Goal: Information Seeking & Learning: Learn about a topic

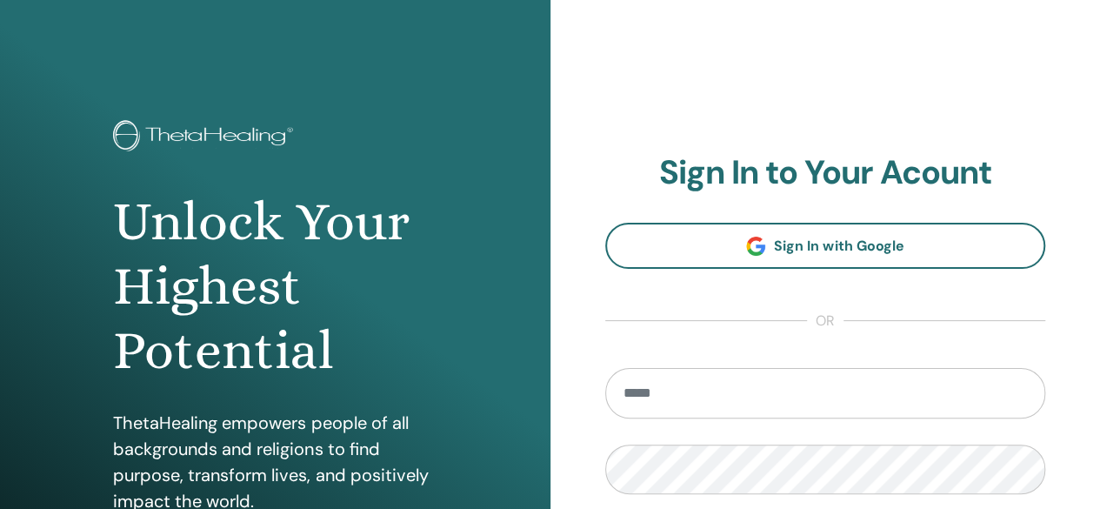
scroll to position [261, 0]
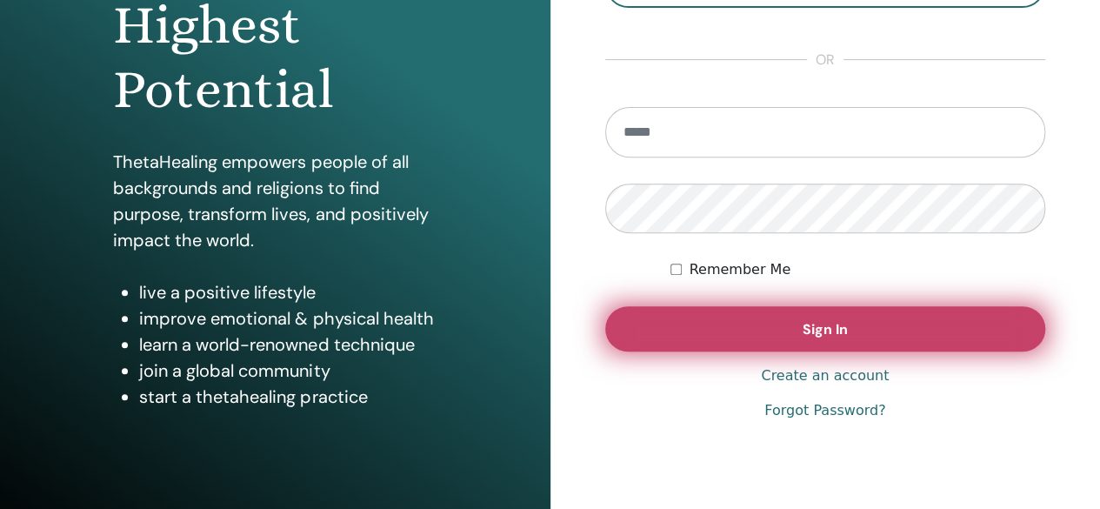
type input "**********"
click at [831, 327] on span "Sign In" at bounding box center [825, 329] width 45 height 18
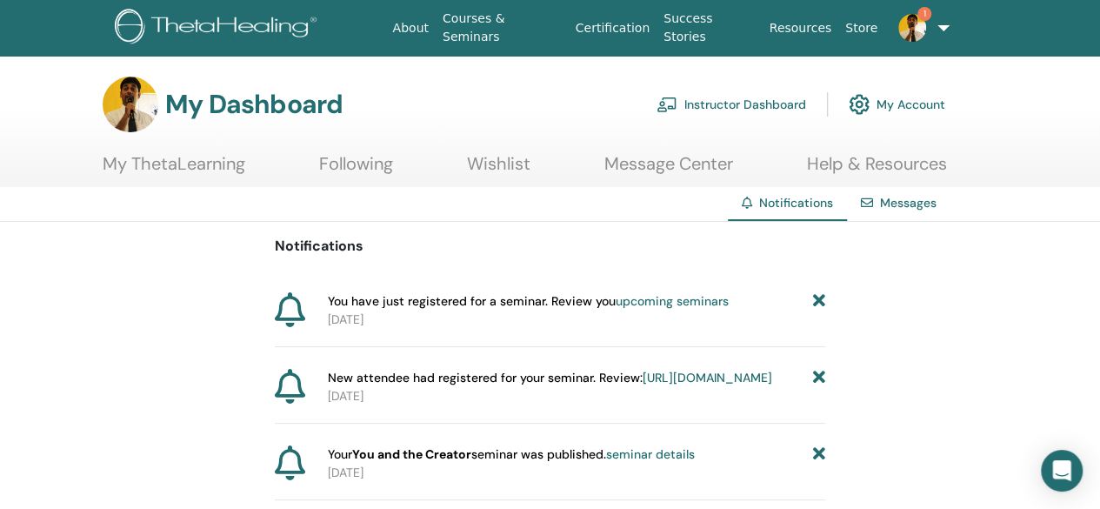
click at [708, 301] on link "upcoming seminars" at bounding box center [672, 301] width 113 height 16
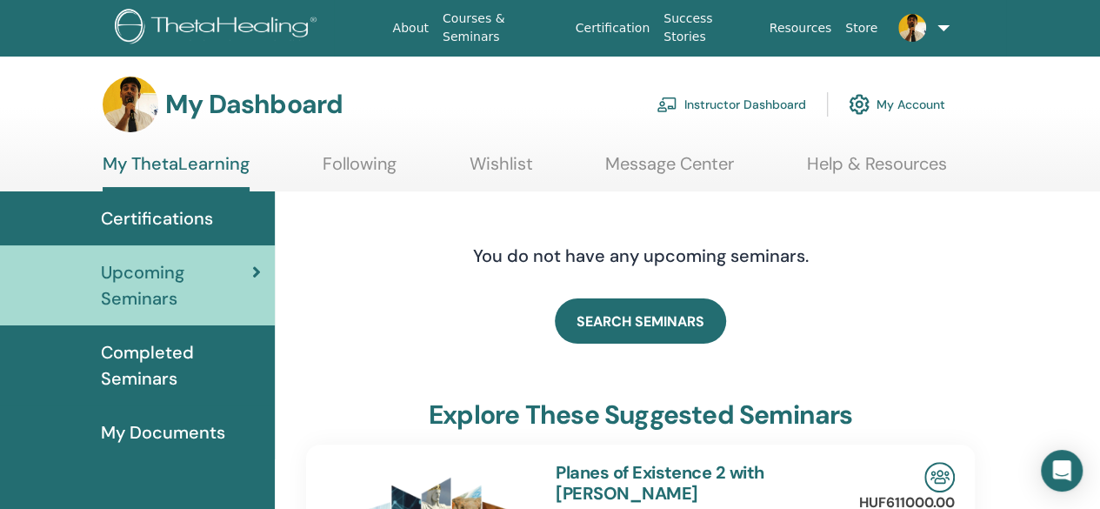
click at [163, 223] on span "Certifications" at bounding box center [157, 218] width 112 height 26
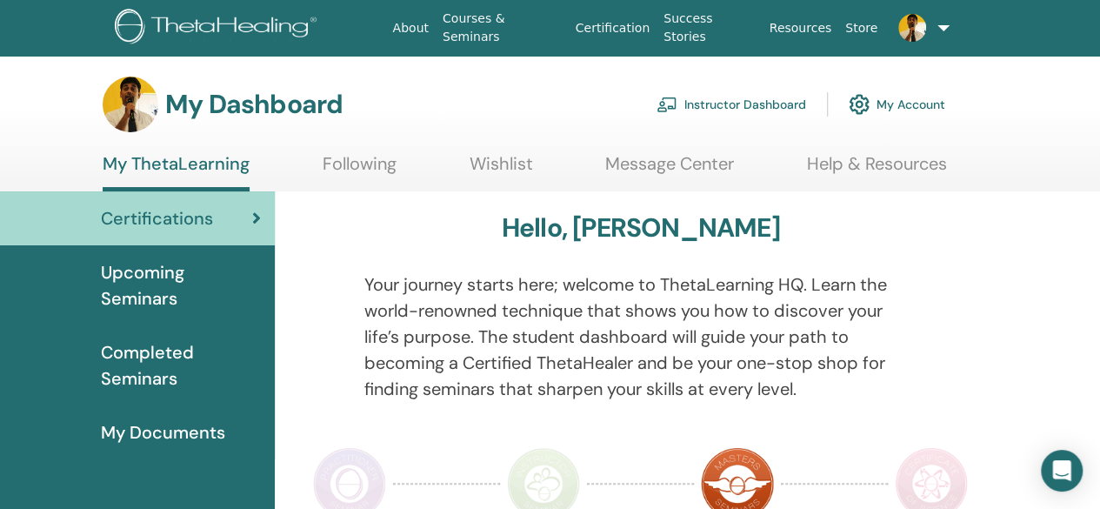
click at [765, 107] on link "Instructor Dashboard" at bounding box center [731, 104] width 150 height 38
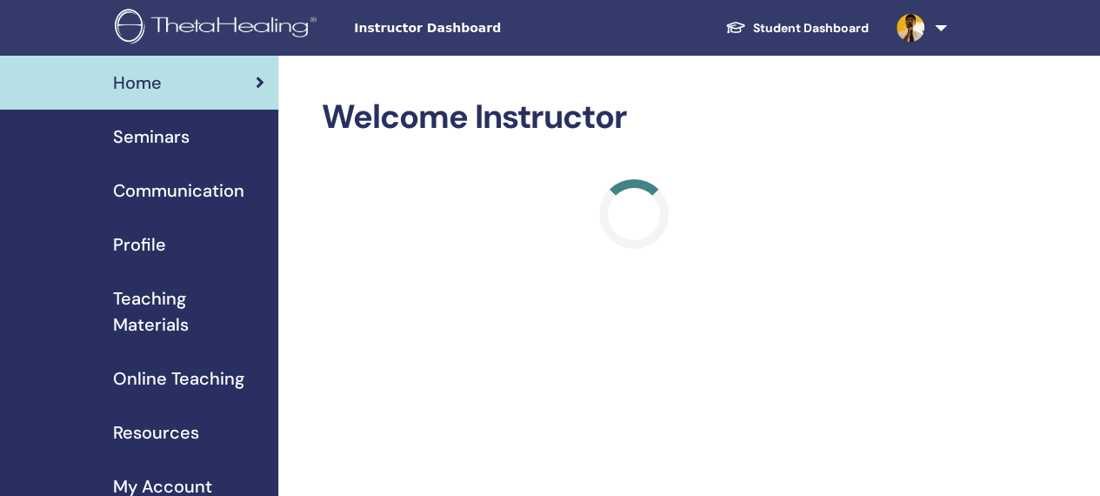
click at [930, 36] on link at bounding box center [917, 28] width 71 height 56
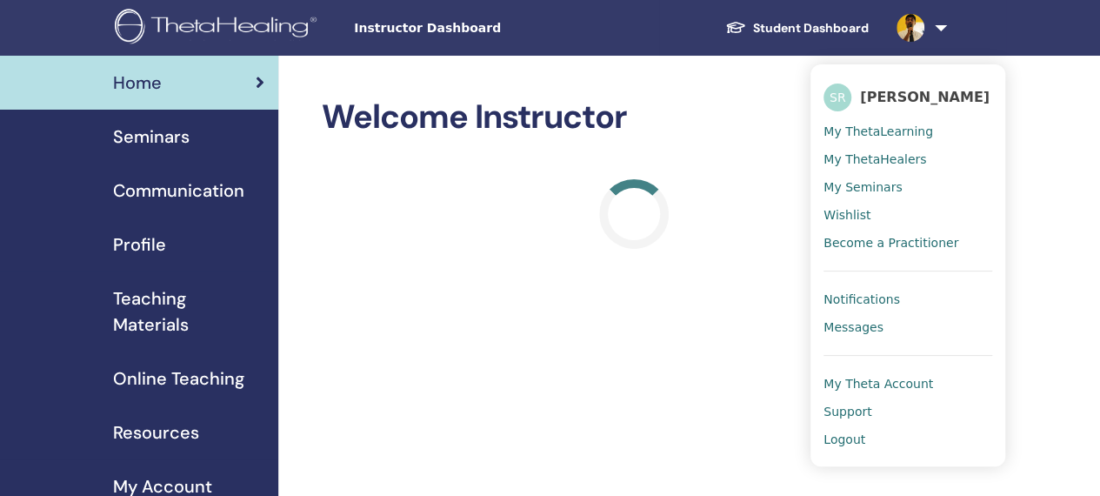
click at [850, 436] on span "Logout" at bounding box center [844, 439] width 42 height 16
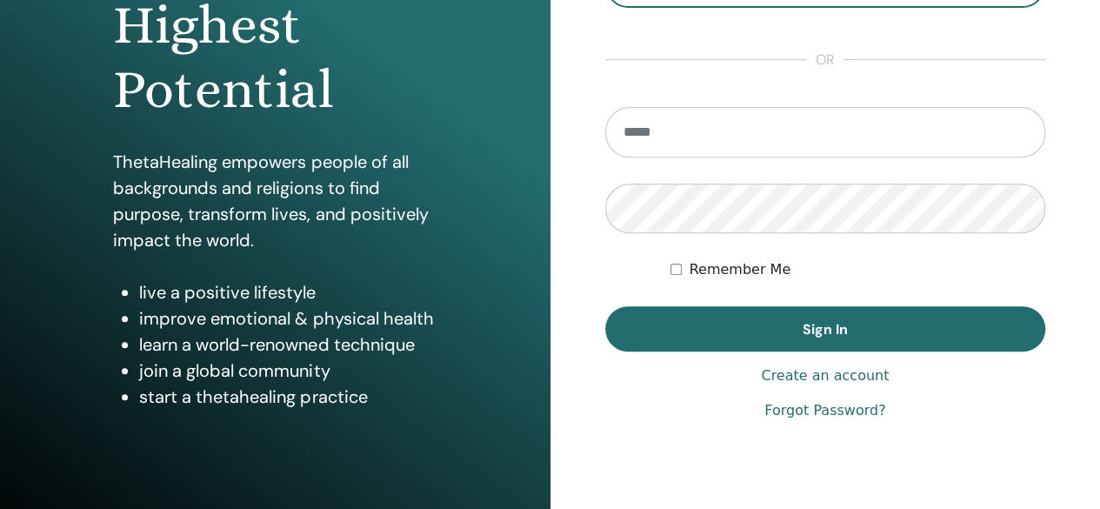
scroll to position [261, 0]
click at [768, 123] on input "**********" at bounding box center [825, 132] width 441 height 50
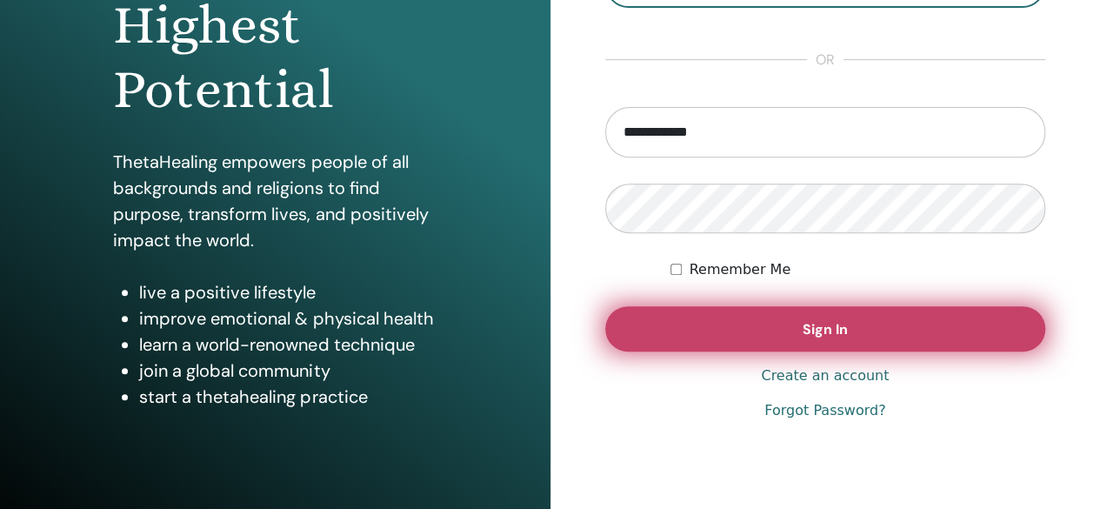
click at [813, 343] on button "Sign In" at bounding box center [825, 328] width 441 height 45
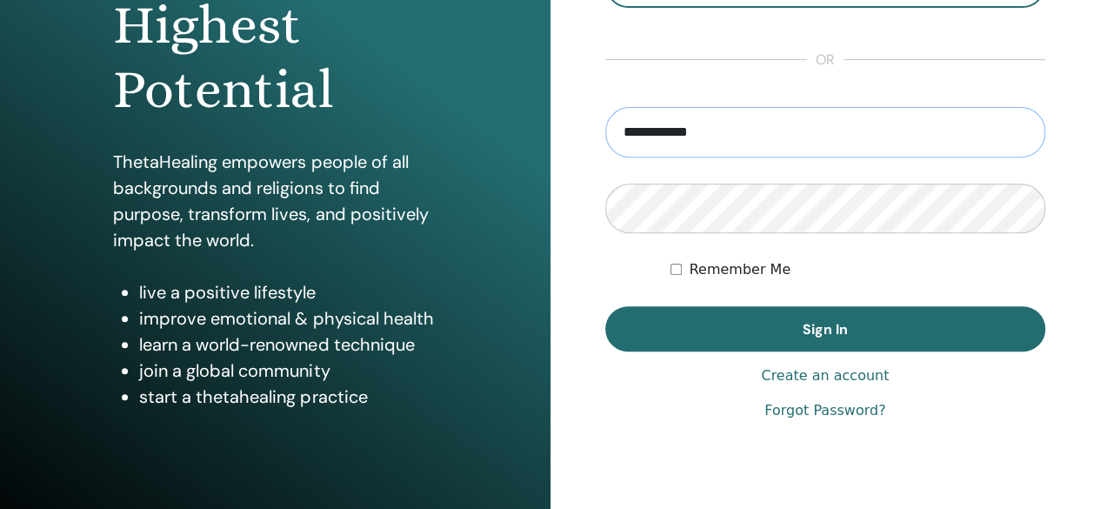
type input "**********"
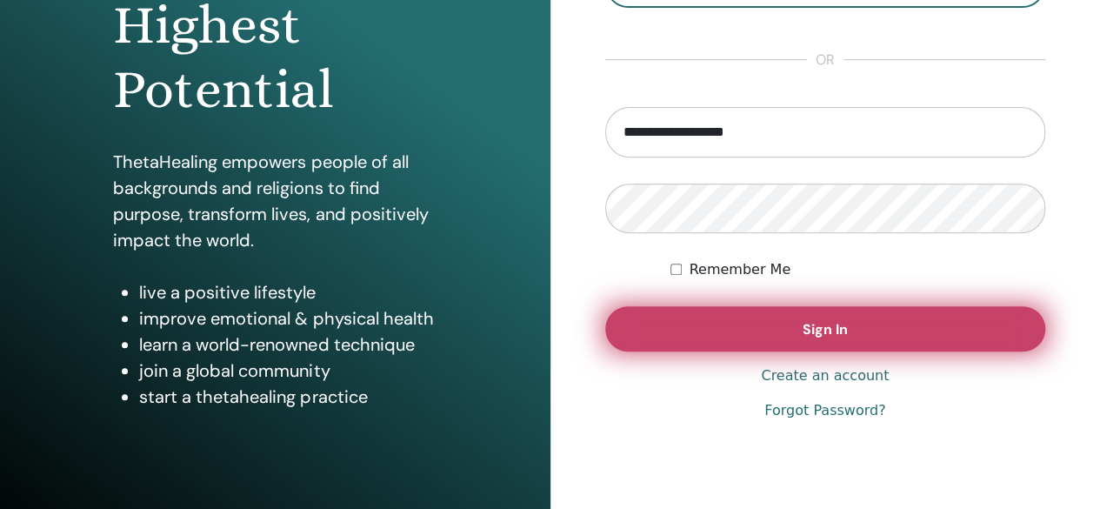
click at [819, 343] on button "Sign In" at bounding box center [825, 328] width 441 height 45
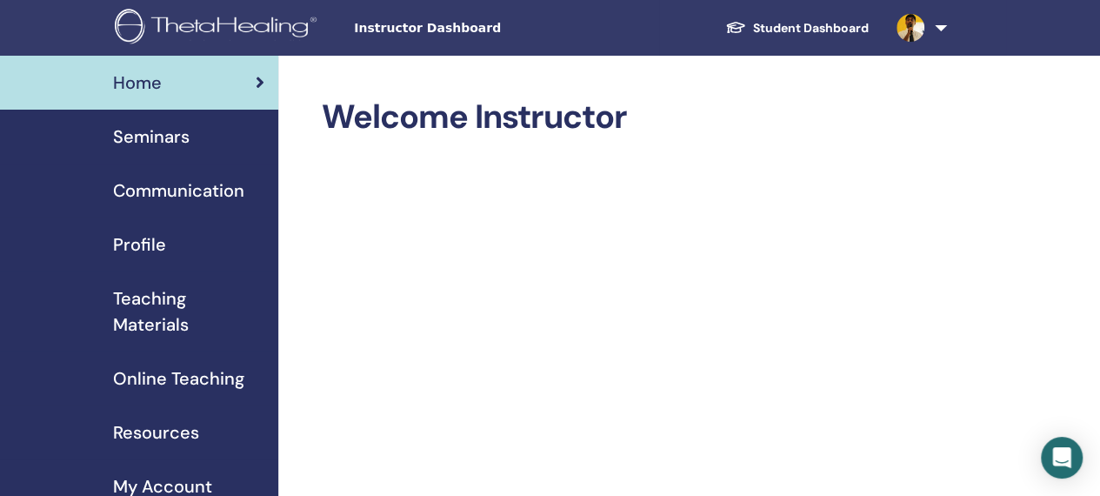
click at [169, 147] on span "Seminars" at bounding box center [151, 136] width 77 height 26
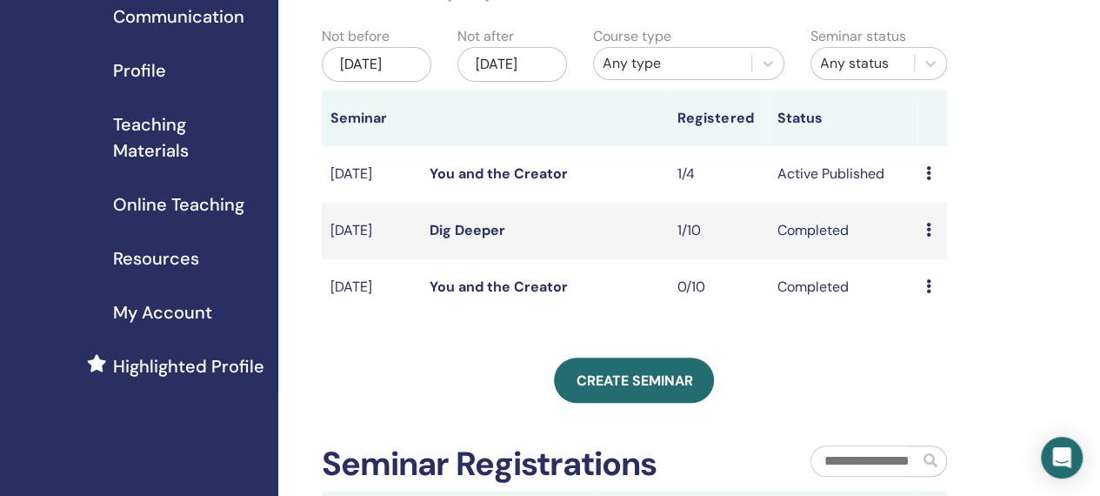
scroll to position [87, 0]
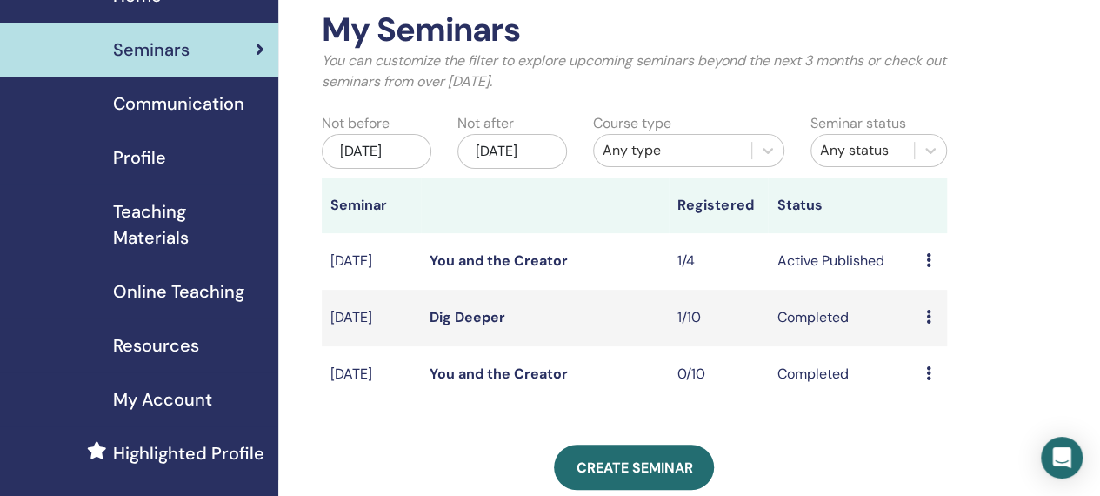
click at [703, 158] on div "Any type" at bounding box center [673, 150] width 140 height 21
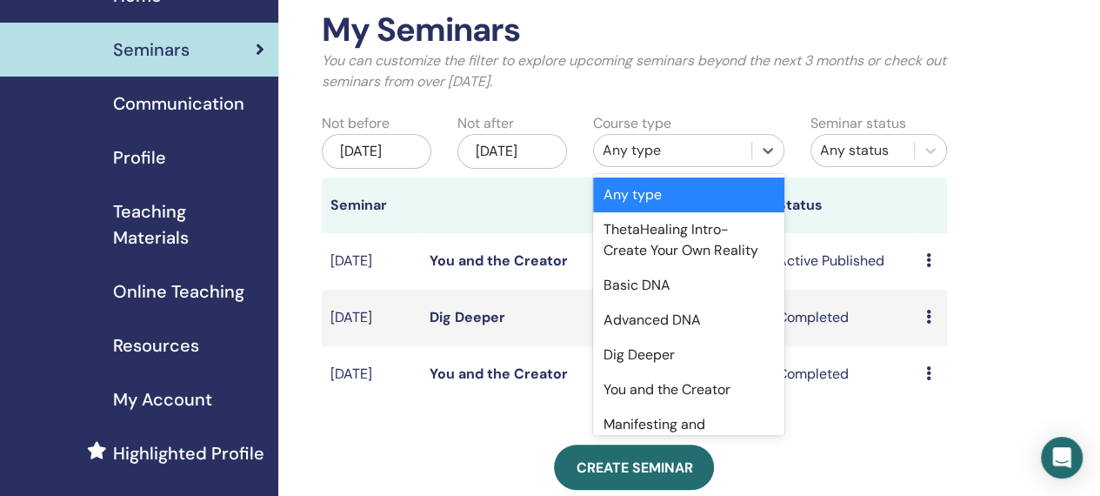
click at [704, 155] on div "Any type" at bounding box center [673, 150] width 140 height 21
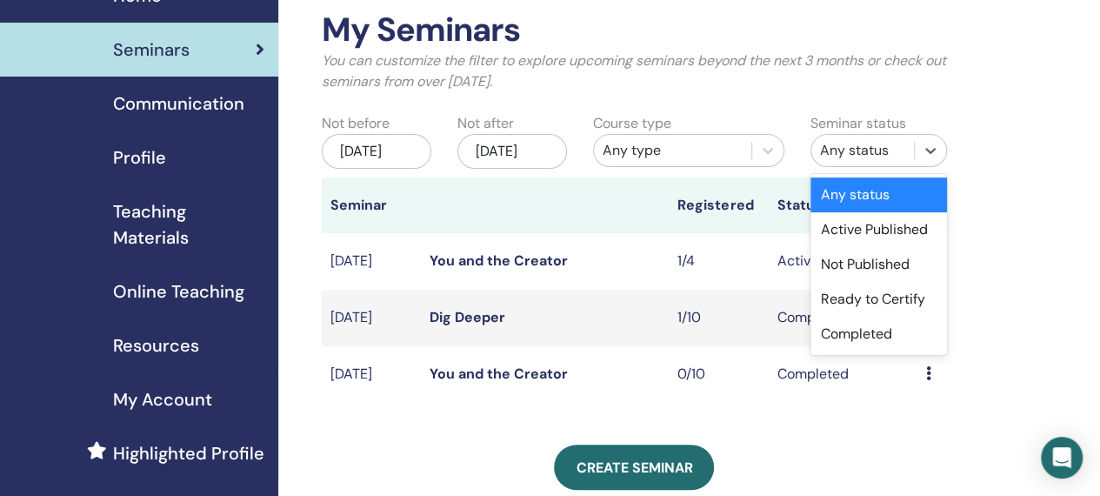
click at [902, 150] on div "Any status" at bounding box center [862, 150] width 85 height 21
click at [869, 326] on div "Completed" at bounding box center [878, 333] width 137 height 35
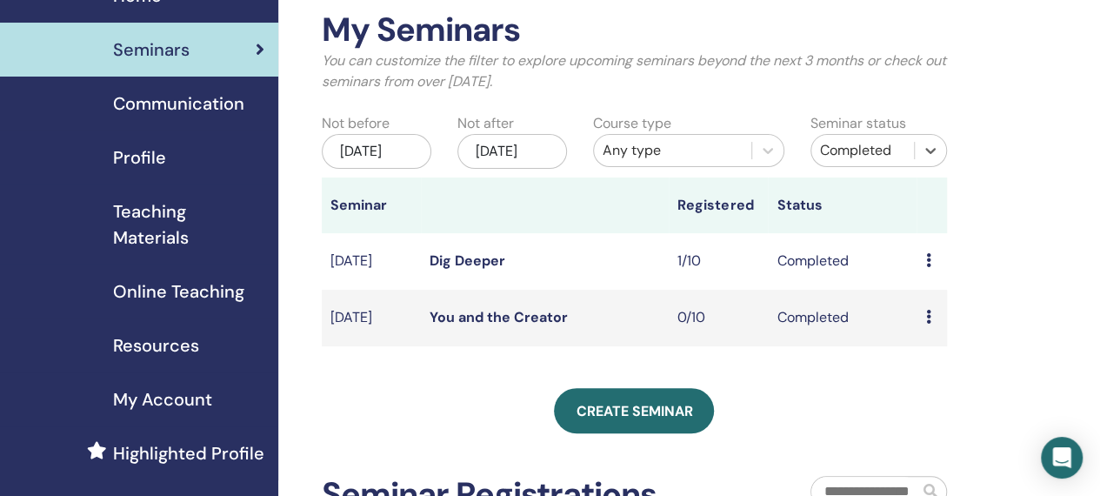
scroll to position [0, 0]
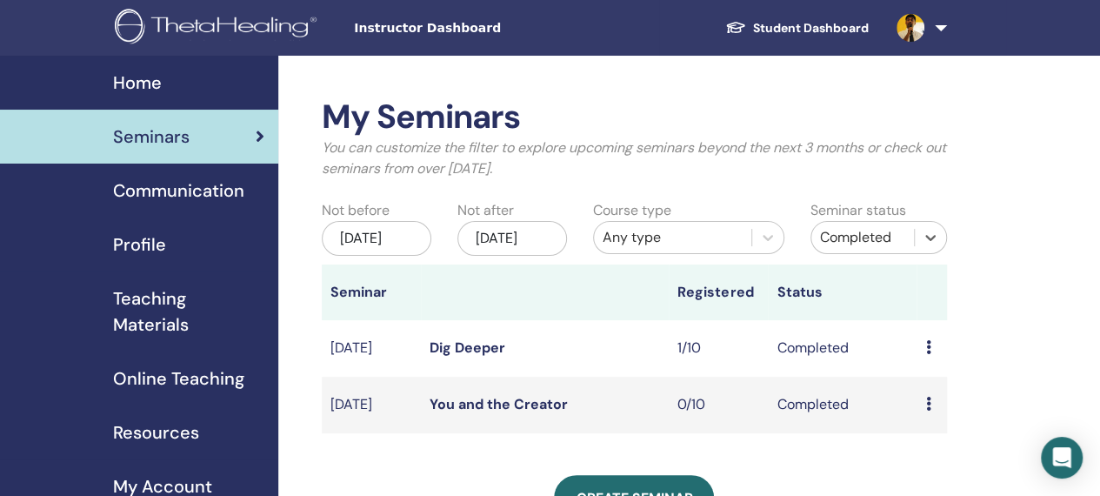
click at [922, 23] on img at bounding box center [910, 28] width 28 height 28
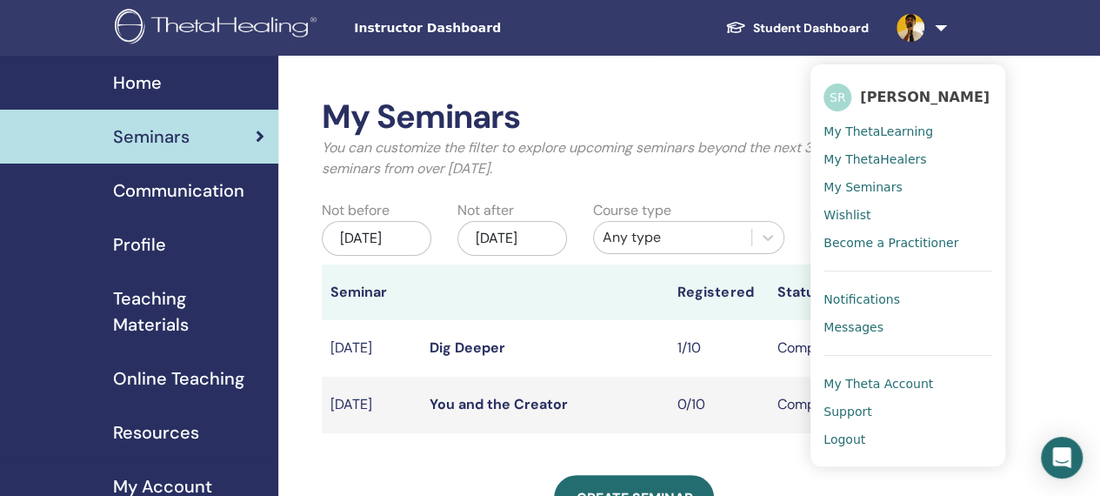
click at [848, 436] on span "Logout" at bounding box center [844, 439] width 42 height 16
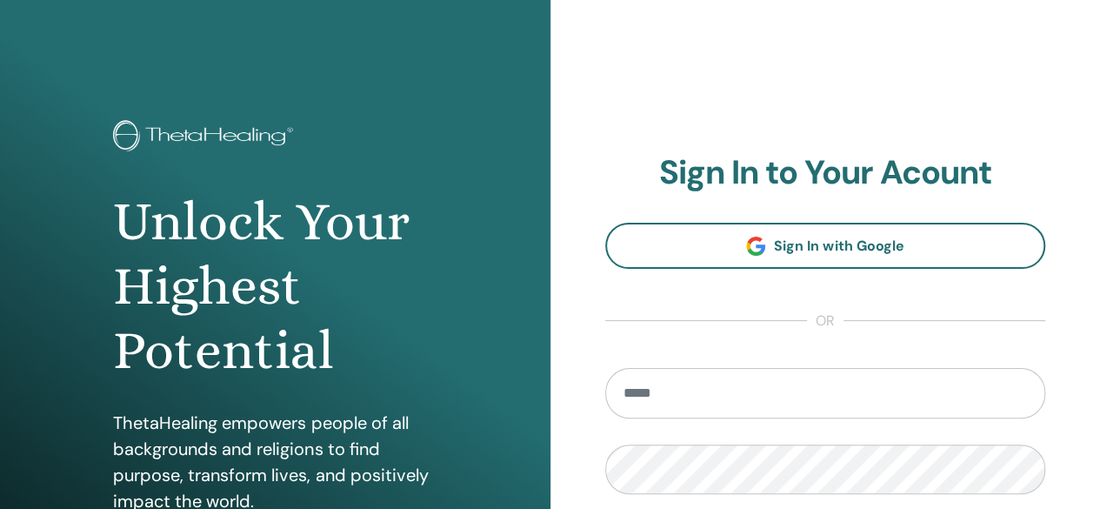
scroll to position [174, 0]
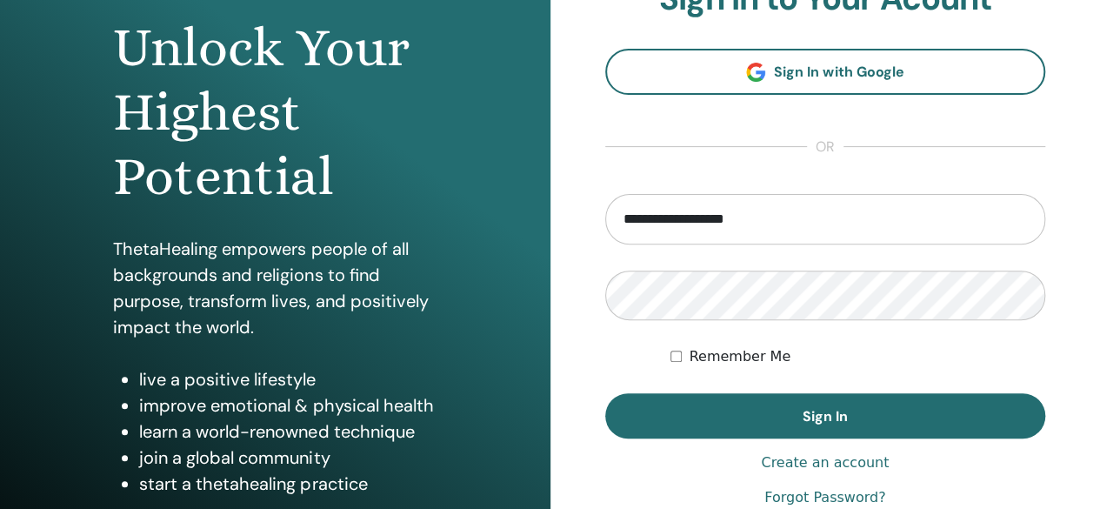
click at [825, 218] on input "**********" at bounding box center [825, 219] width 441 height 50
click at [892, 338] on form "**********" at bounding box center [825, 316] width 441 height 244
click at [842, 216] on input "**********" at bounding box center [825, 219] width 441 height 50
type input "**********"
click at [596, 378] on div "**********" at bounding box center [825, 243] width 550 height 835
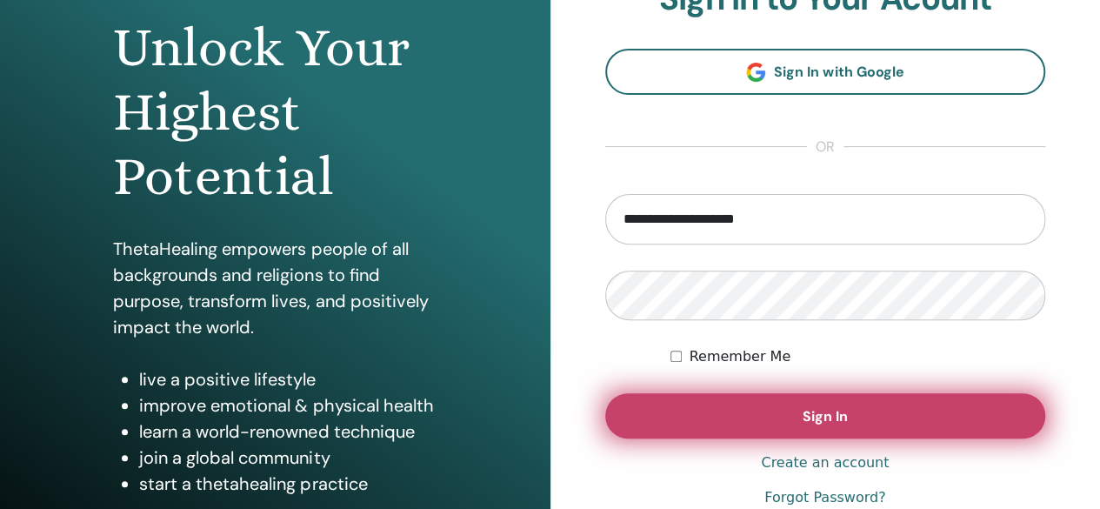
click at [838, 415] on span "Sign In" at bounding box center [825, 416] width 45 height 18
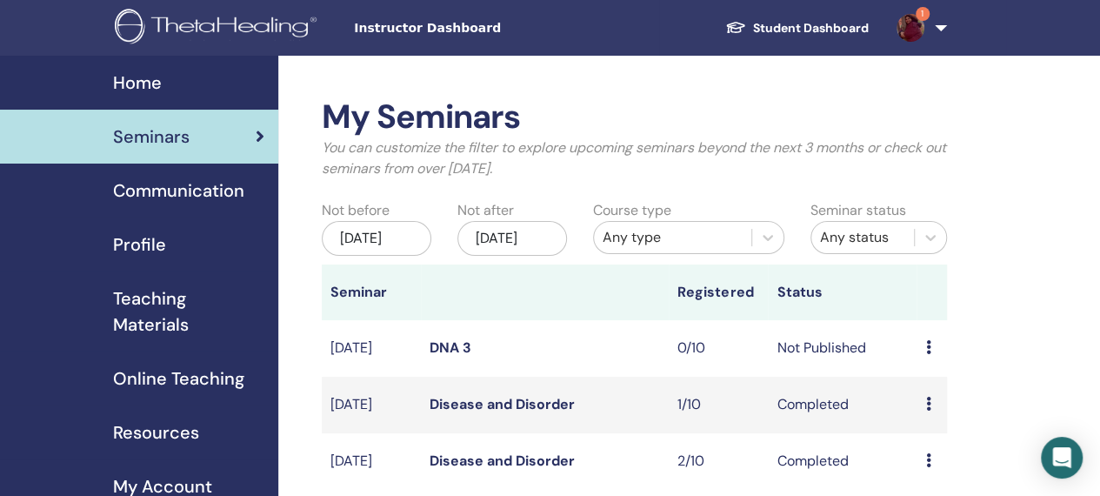
click at [937, 27] on link "1" at bounding box center [917, 28] width 71 height 56
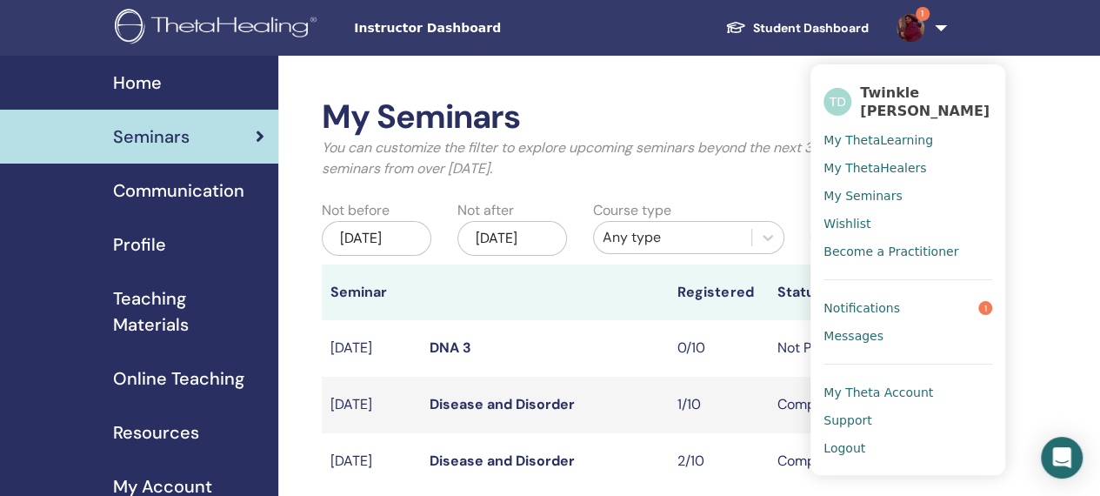
click at [852, 300] on span "Notifications" at bounding box center [861, 308] width 77 height 16
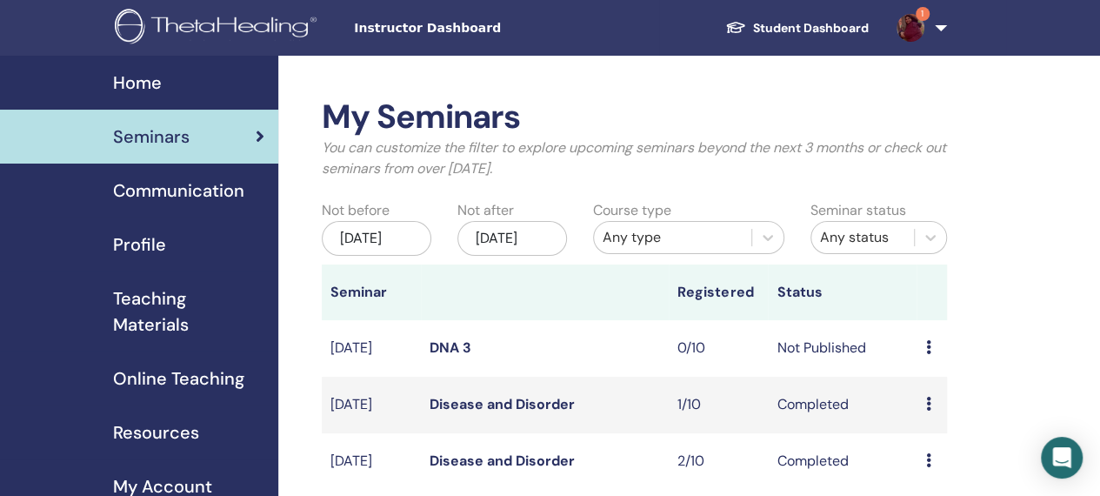
scroll to position [174, 0]
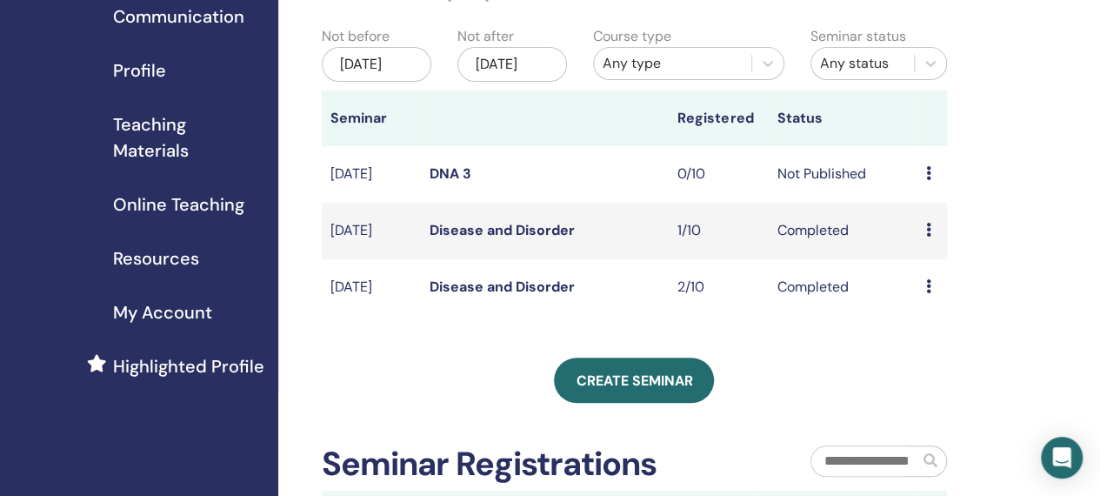
click at [928, 236] on icon at bounding box center [927, 230] width 5 height 14
click at [940, 255] on link "Preview" at bounding box center [931, 258] width 50 height 18
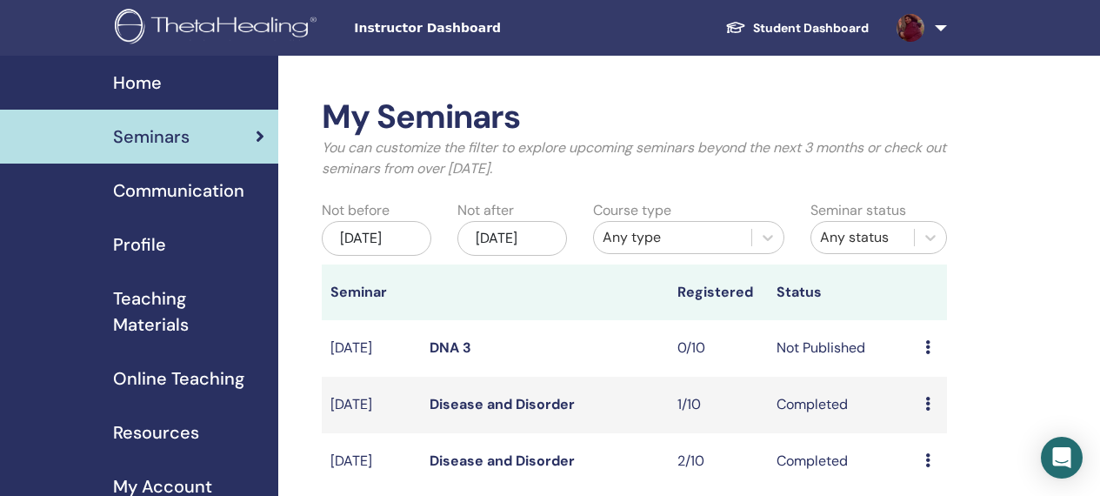
scroll to position [174, 0]
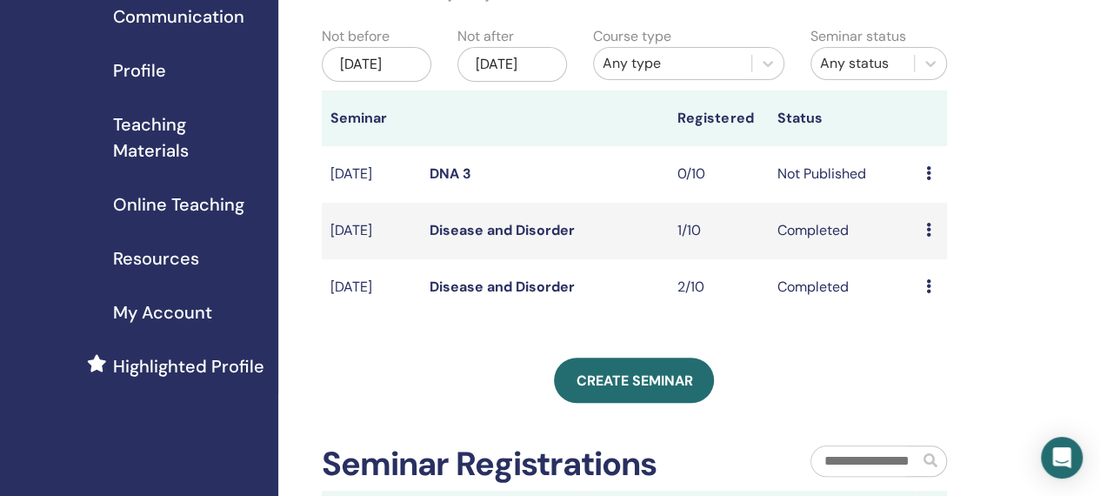
click at [882, 70] on div "Any status" at bounding box center [862, 63] width 85 height 21
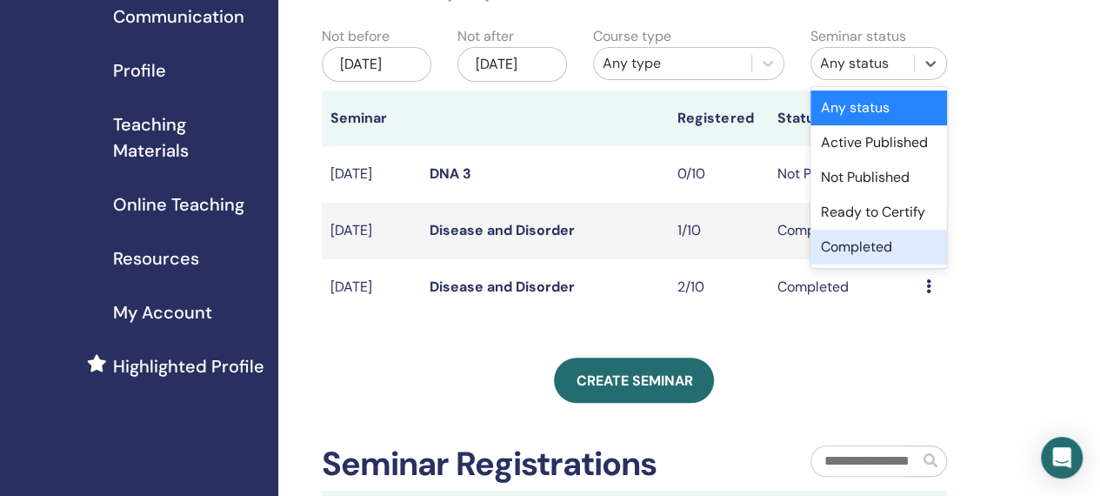
click at [889, 256] on div "Completed" at bounding box center [878, 247] width 137 height 35
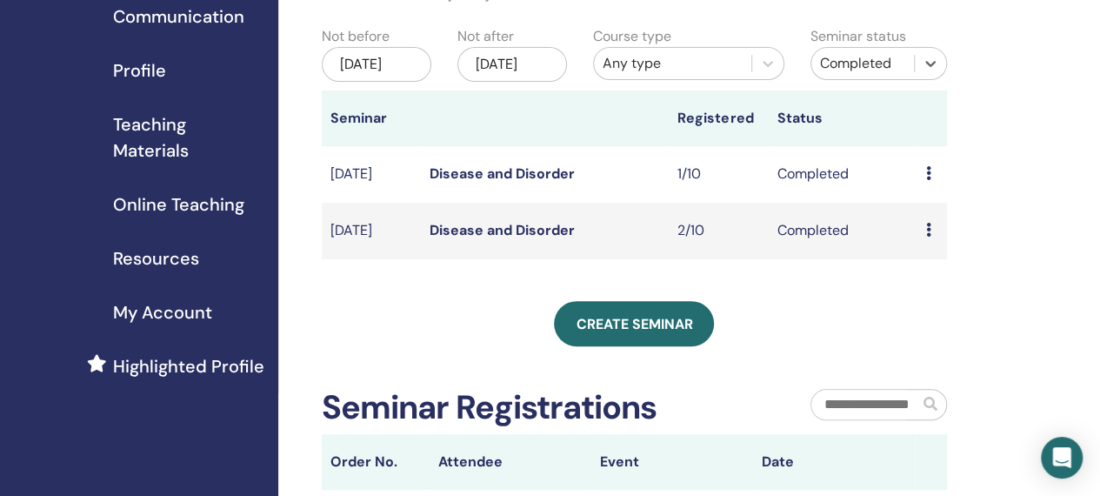
click at [398, 70] on div "Jul/01, 2025" at bounding box center [377, 64] width 110 height 35
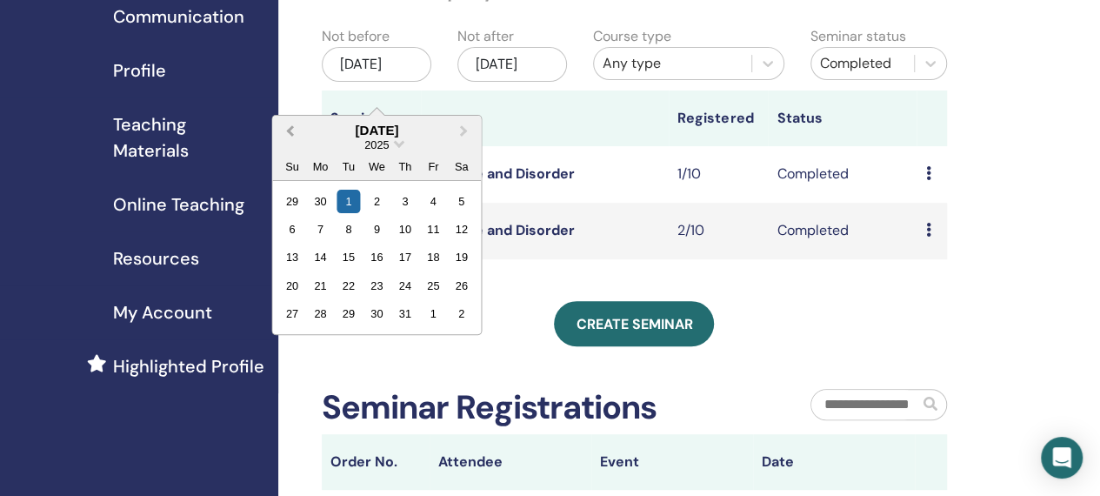
click at [290, 131] on span "Previous Month" at bounding box center [290, 130] width 0 height 18
click at [461, 198] on div "1" at bounding box center [461, 200] width 23 height 23
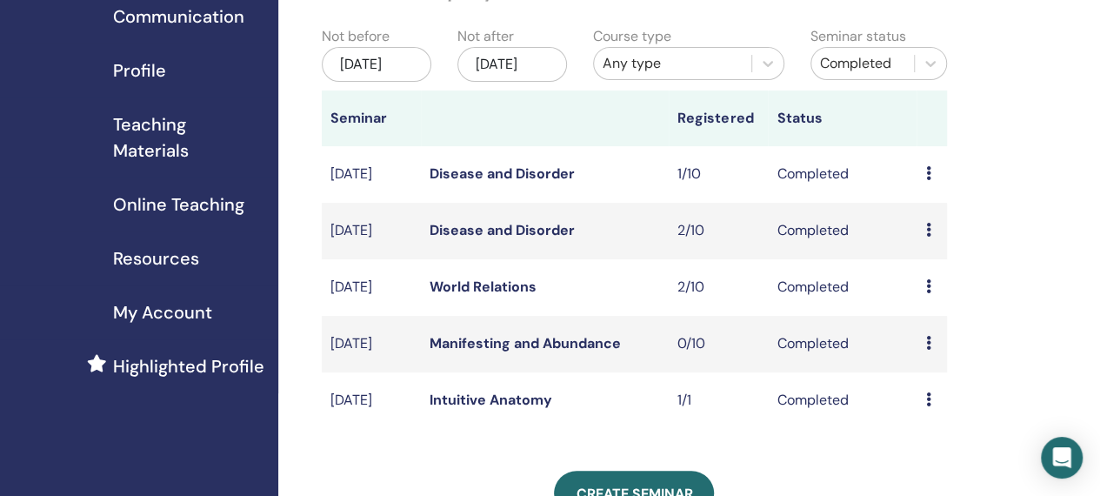
scroll to position [261, 0]
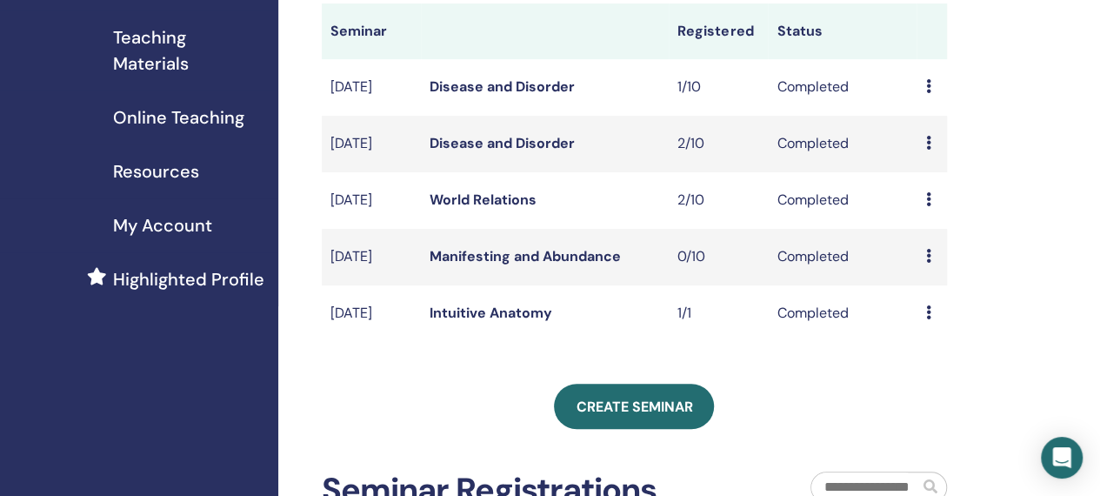
click at [929, 319] on icon at bounding box center [927, 312] width 5 height 14
click at [938, 346] on link "Preview" at bounding box center [932, 348] width 50 height 18
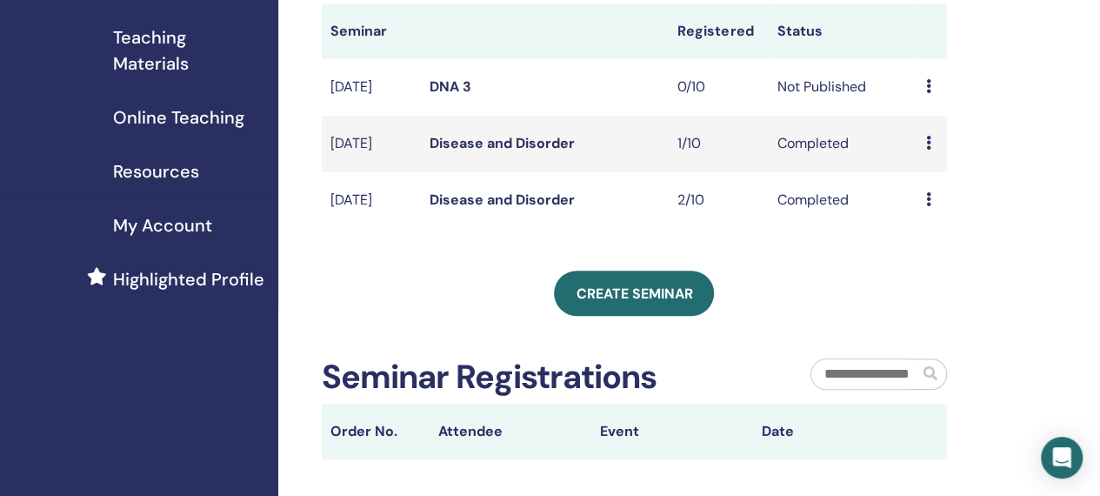
scroll to position [174, 0]
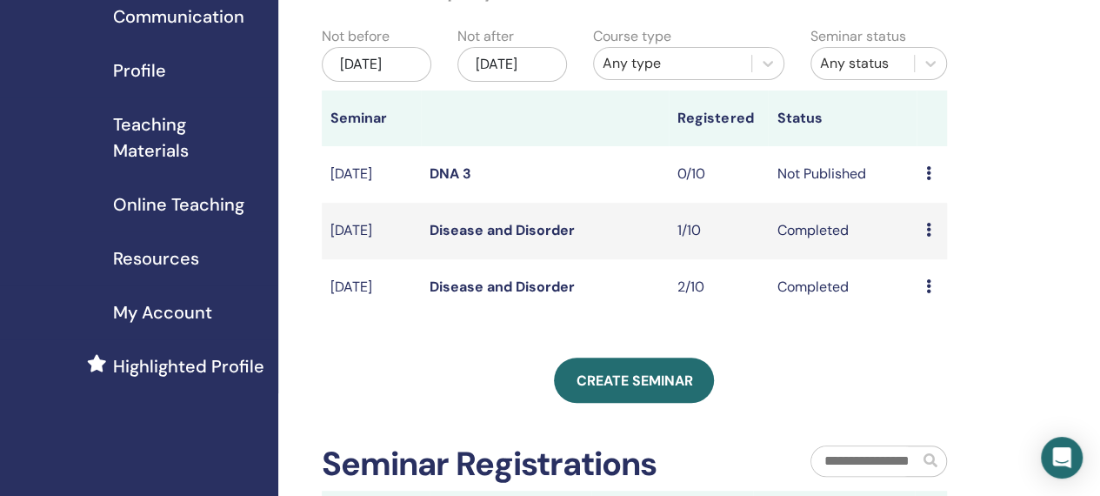
click at [926, 236] on icon at bounding box center [927, 230] width 5 height 14
click at [947, 250] on link "Preview" at bounding box center [929, 257] width 50 height 18
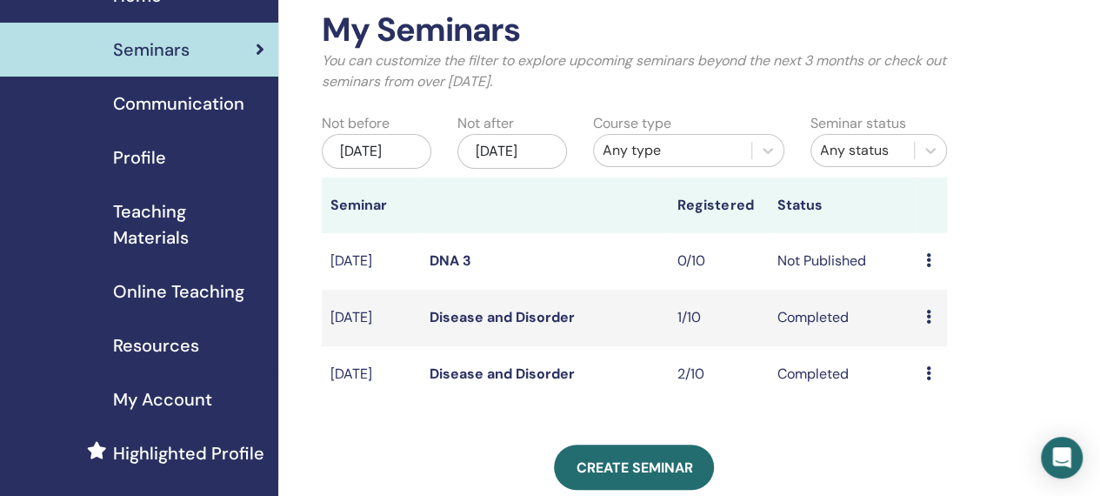
scroll to position [174, 0]
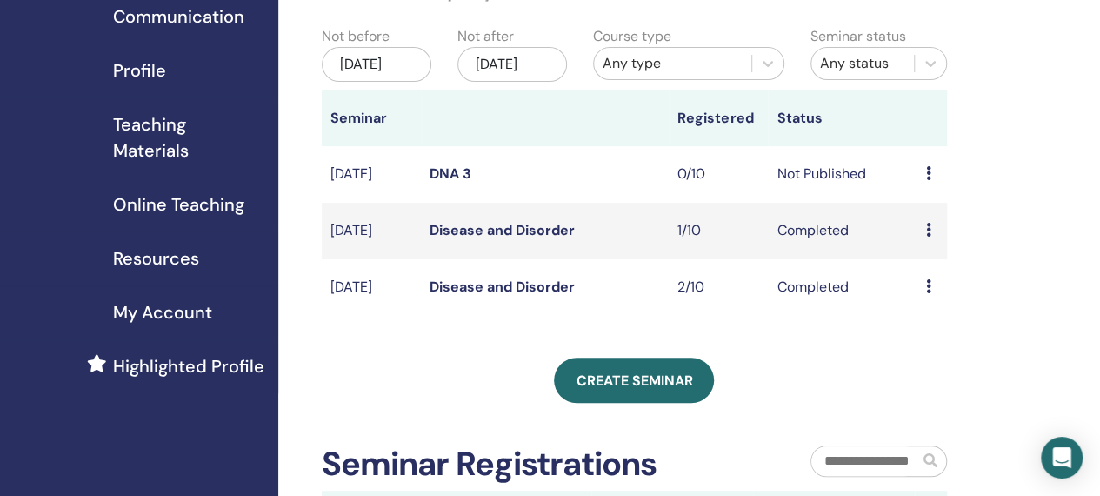
click at [379, 55] on div "[DATE]" at bounding box center [377, 64] width 110 height 35
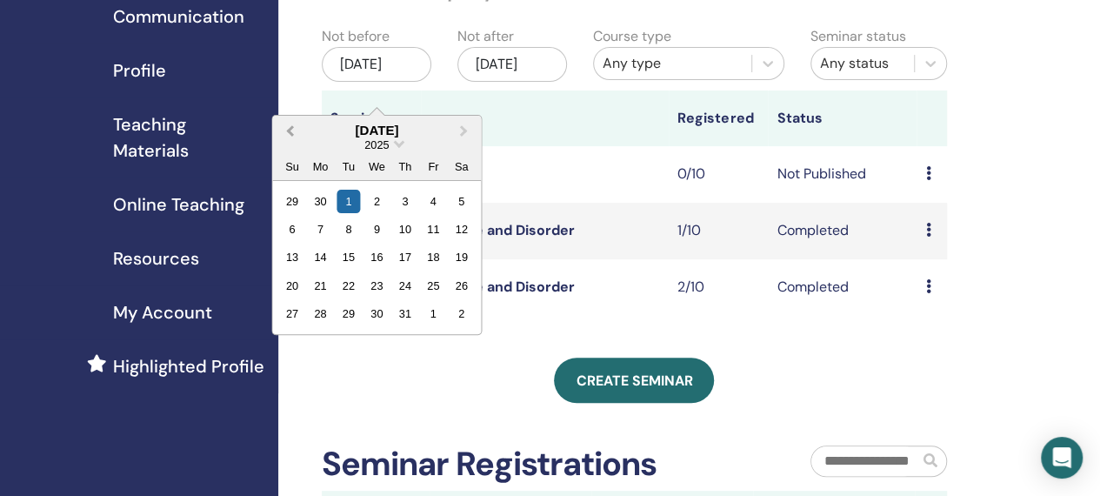
click at [296, 125] on button "Previous Month" at bounding box center [288, 131] width 28 height 28
click at [351, 199] on div "1" at bounding box center [347, 200] width 23 height 23
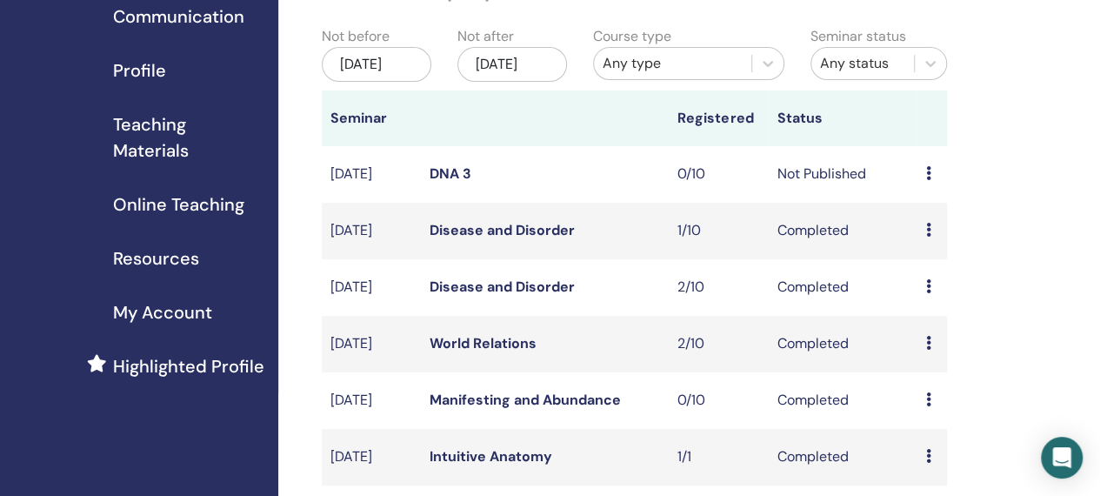
click at [928, 350] on icon at bounding box center [927, 343] width 5 height 14
click at [941, 373] on link "Preview" at bounding box center [931, 371] width 50 height 18
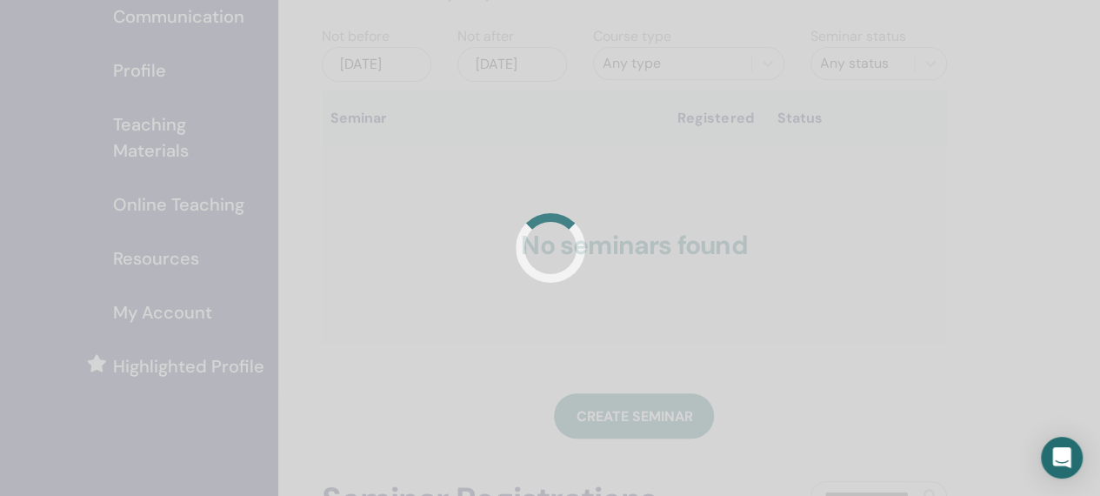
scroll to position [174, 0]
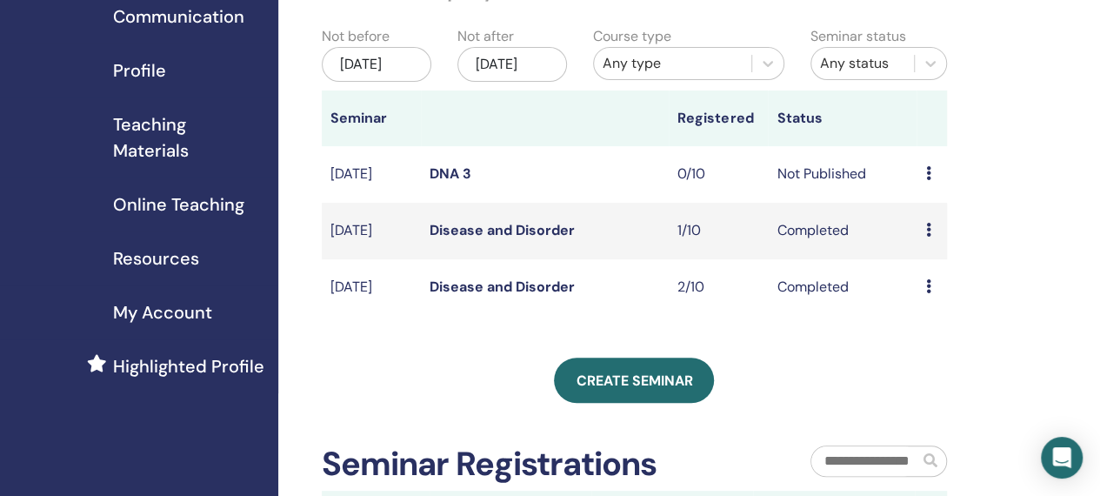
click at [400, 70] on div "[DATE]" at bounding box center [377, 64] width 110 height 35
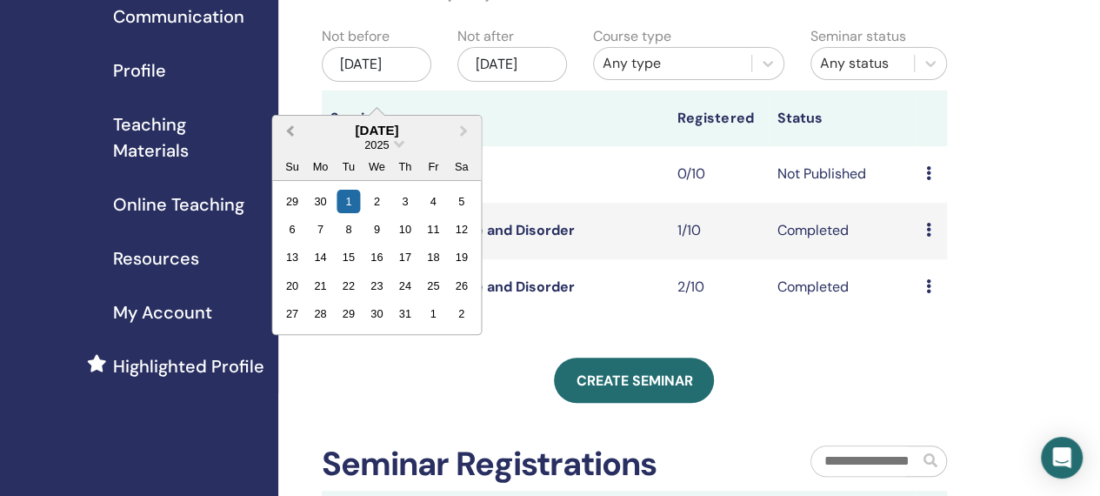
click at [285, 130] on button "Previous Month" at bounding box center [288, 131] width 28 height 28
click at [350, 196] on div "1" at bounding box center [347, 200] width 23 height 23
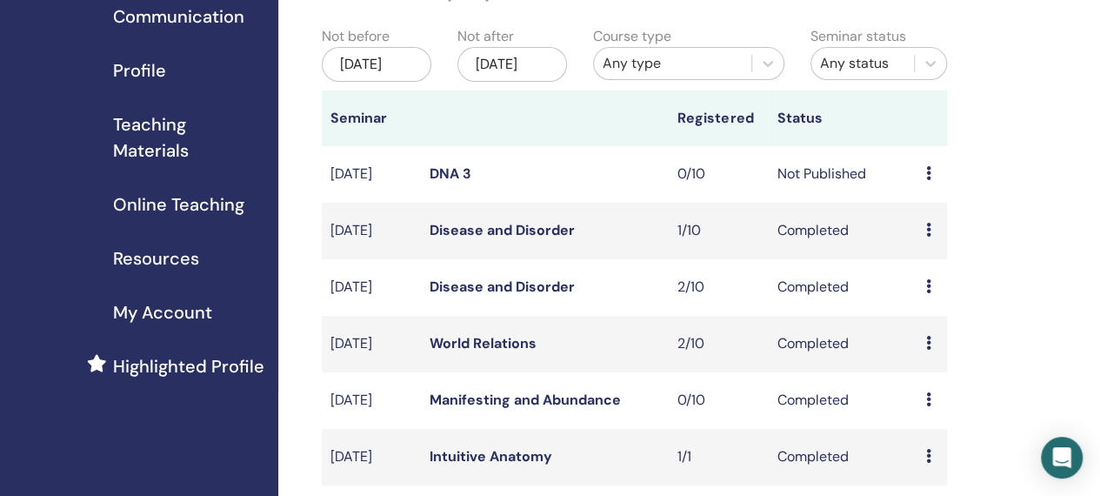
click at [514, 124] on th at bounding box center [545, 118] width 248 height 56
click at [929, 180] on icon at bounding box center [927, 173] width 5 height 14
click at [934, 202] on link "Preview" at bounding box center [932, 202] width 50 height 18
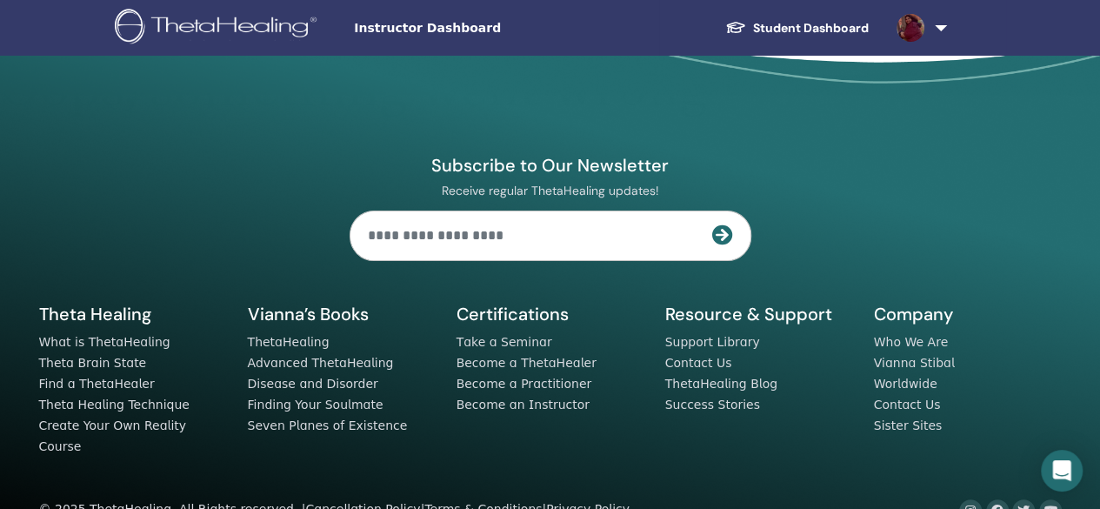
click at [918, 32] on img at bounding box center [910, 28] width 28 height 28
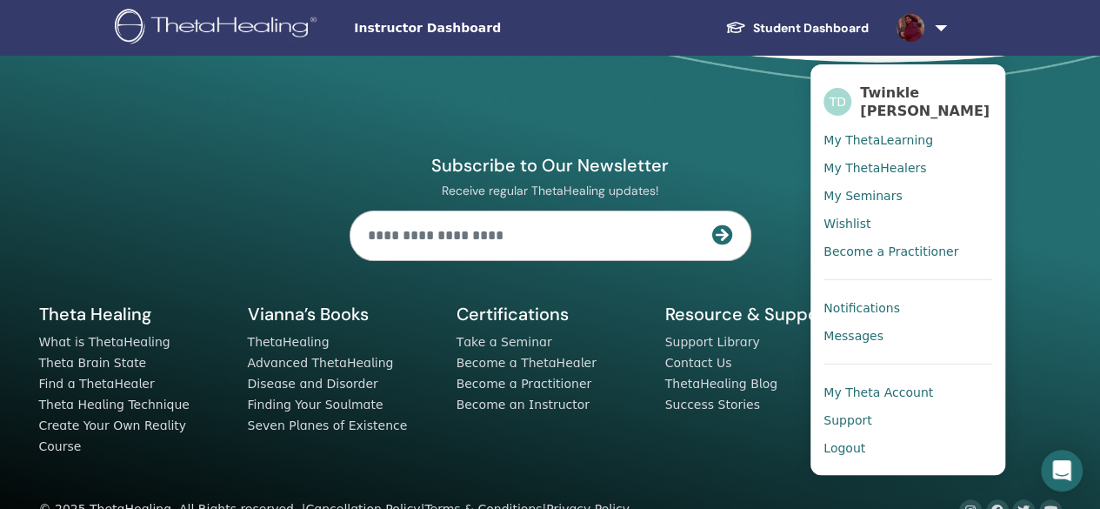
click at [893, 135] on span "My ThetaLearning" at bounding box center [878, 140] width 110 height 16
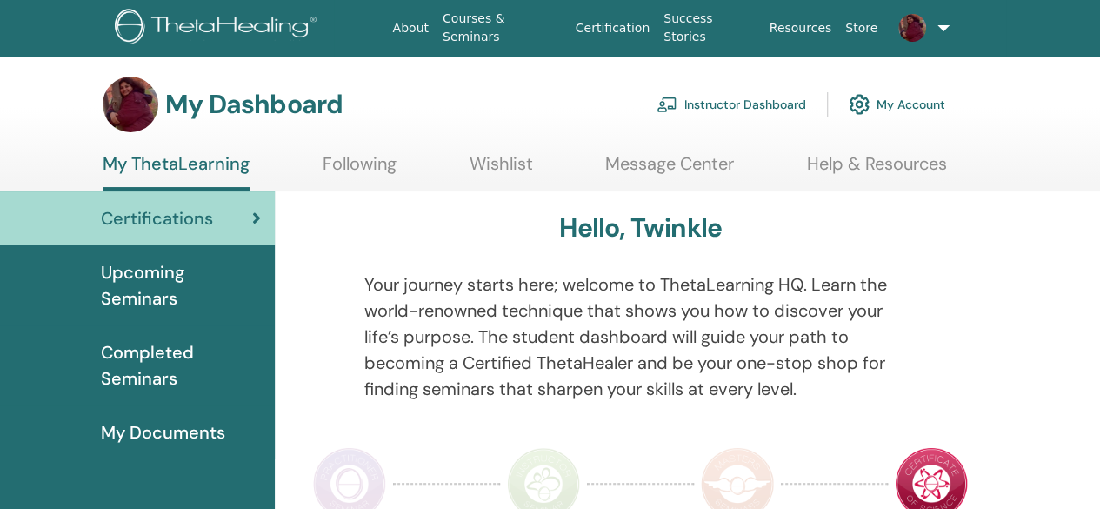
click at [779, 102] on link "Instructor Dashboard" at bounding box center [731, 104] width 150 height 38
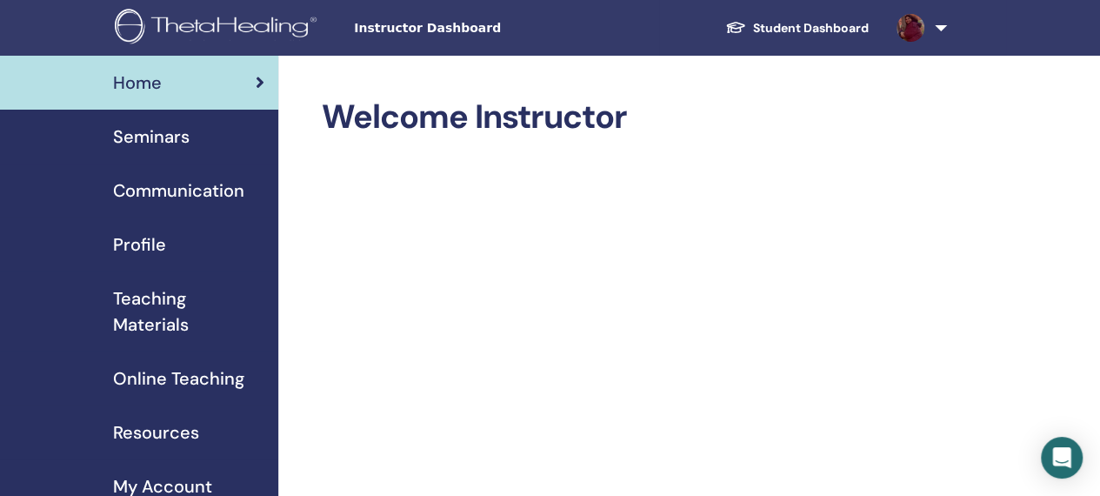
click at [168, 141] on span "Seminars" at bounding box center [151, 136] width 77 height 26
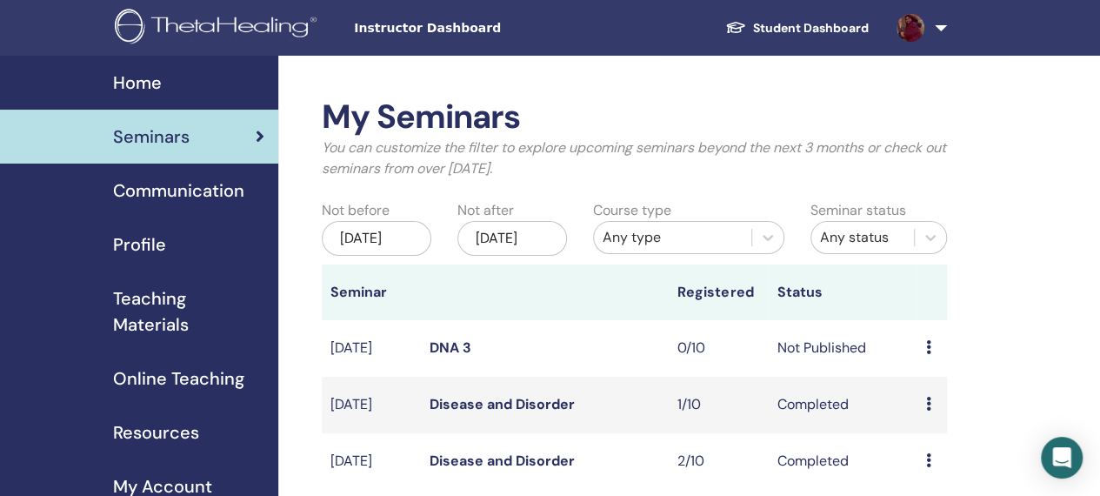
click at [656, 140] on p "You can customize the filter to explore upcoming seminars beyond the next 3 mon…" at bounding box center [634, 158] width 625 height 42
click at [676, 142] on p "You can customize the filter to explore upcoming seminars beyond the next 3 mon…" at bounding box center [634, 158] width 625 height 42
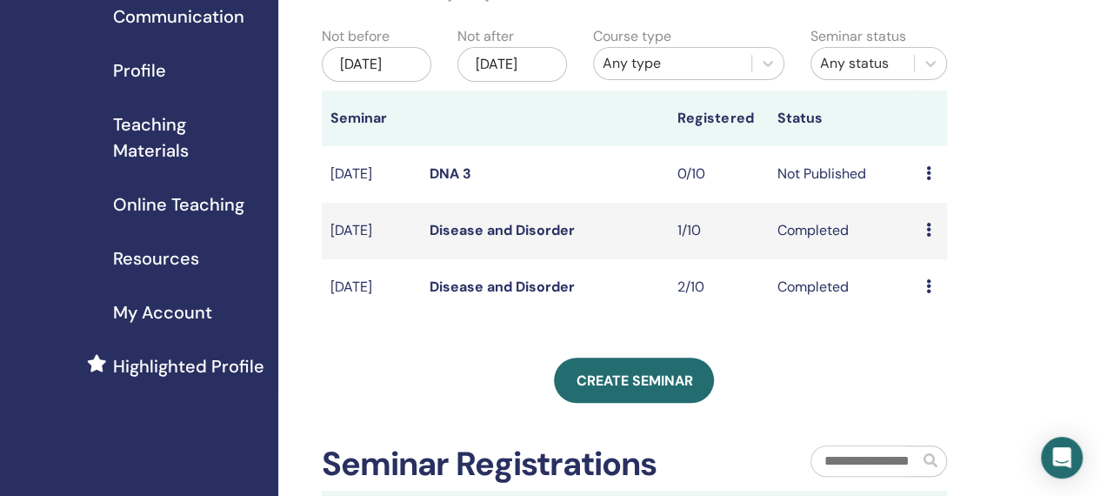
click at [589, 291] on table "Seminar Registered Status Jul/28, 2025 DNA 3 0/10 Not Published Preview Edit At…" at bounding box center [634, 202] width 625 height 225
click at [387, 82] on div "Jul/01, 2025" at bounding box center [377, 64] width 110 height 35
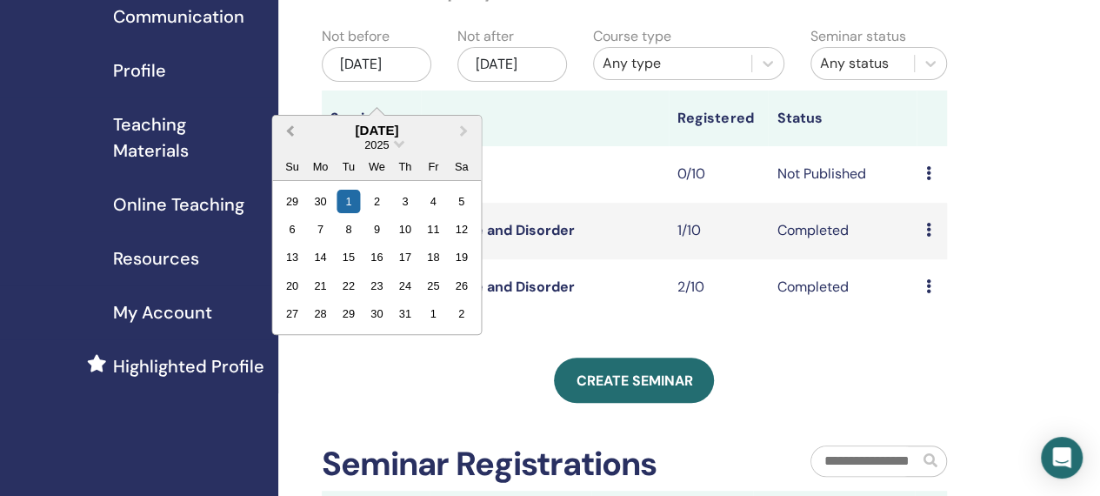
click at [290, 134] on span "Previous Month" at bounding box center [290, 130] width 0 height 18
click at [296, 134] on button "Previous Month" at bounding box center [288, 131] width 28 height 28
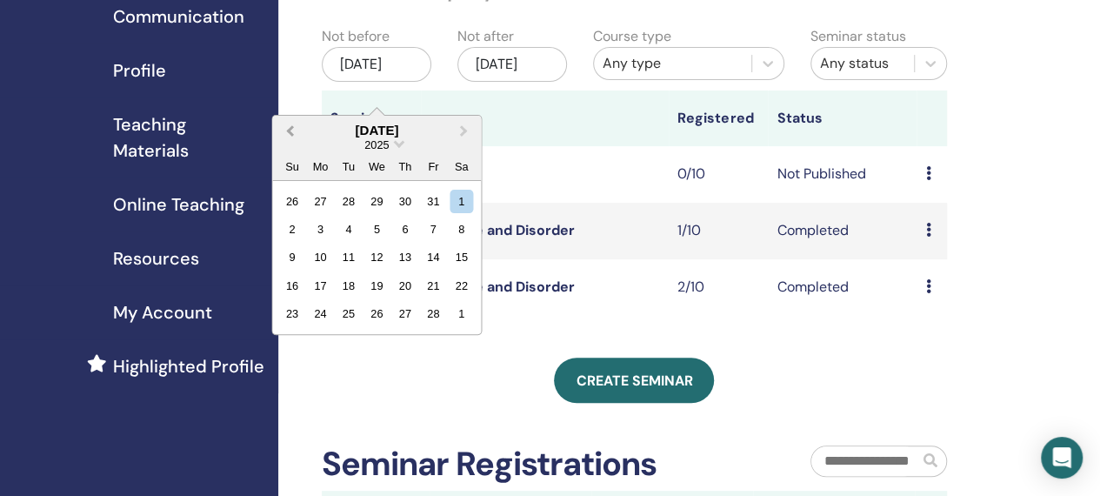
click at [296, 133] on button "Previous Month" at bounding box center [288, 131] width 28 height 28
click at [383, 192] on div "1" at bounding box center [376, 200] width 23 height 23
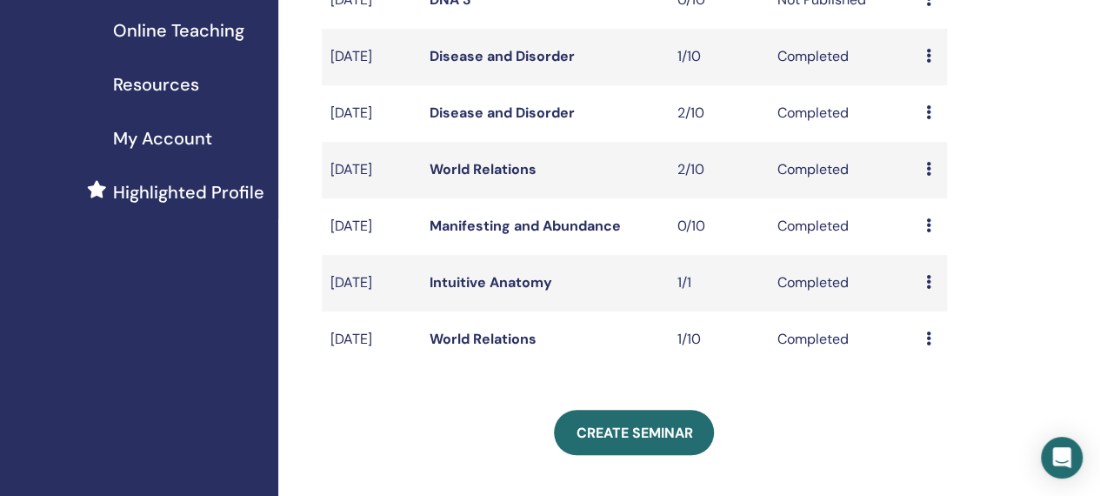
scroll to position [261, 0]
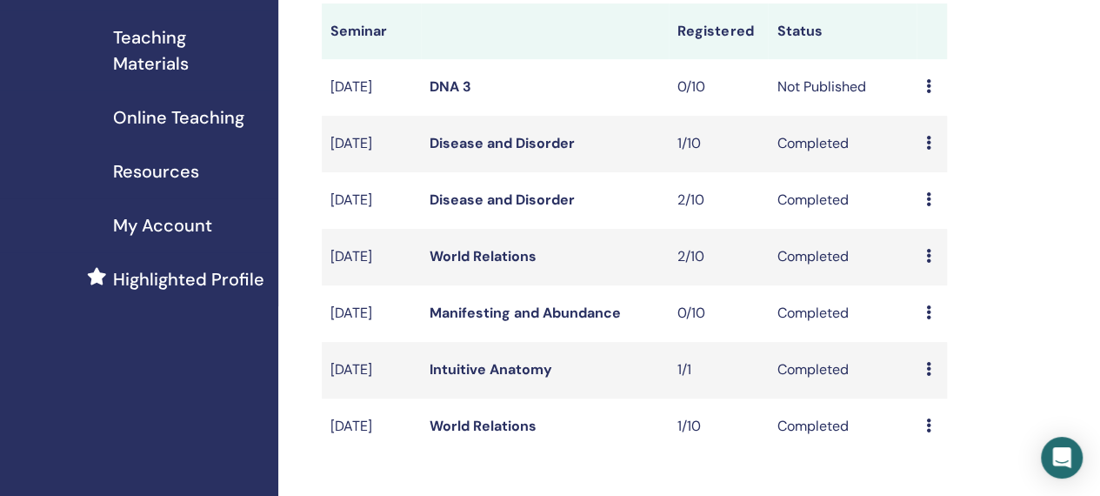
click at [929, 319] on icon at bounding box center [927, 312] width 5 height 14
click at [943, 340] on link "Preview" at bounding box center [932, 339] width 50 height 18
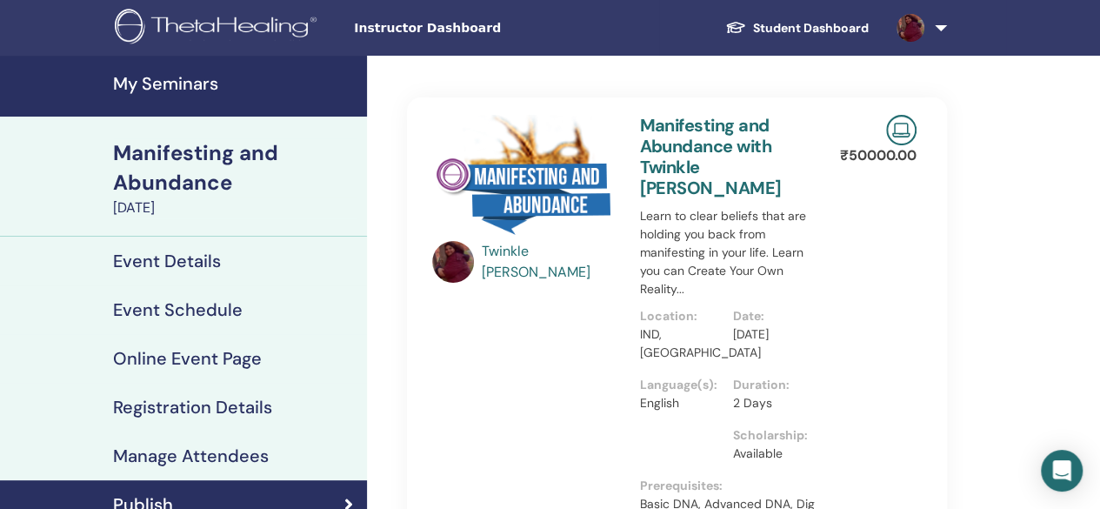
click at [416, 107] on div "Twinkle Doshi Manifesting and Abundance with Twinkle Doshi Learn to clear belie…" at bounding box center [676, 321] width 545 height 448
click at [753, 112] on div "Manifesting and Abundance with Twinkle Doshi Learn to clear beliefs that are ho…" at bounding box center [733, 321] width 208 height 448
click at [396, 25] on span "Instructor Dashboard" at bounding box center [484, 28] width 261 height 18
click at [901, 29] on img at bounding box center [910, 28] width 28 height 28
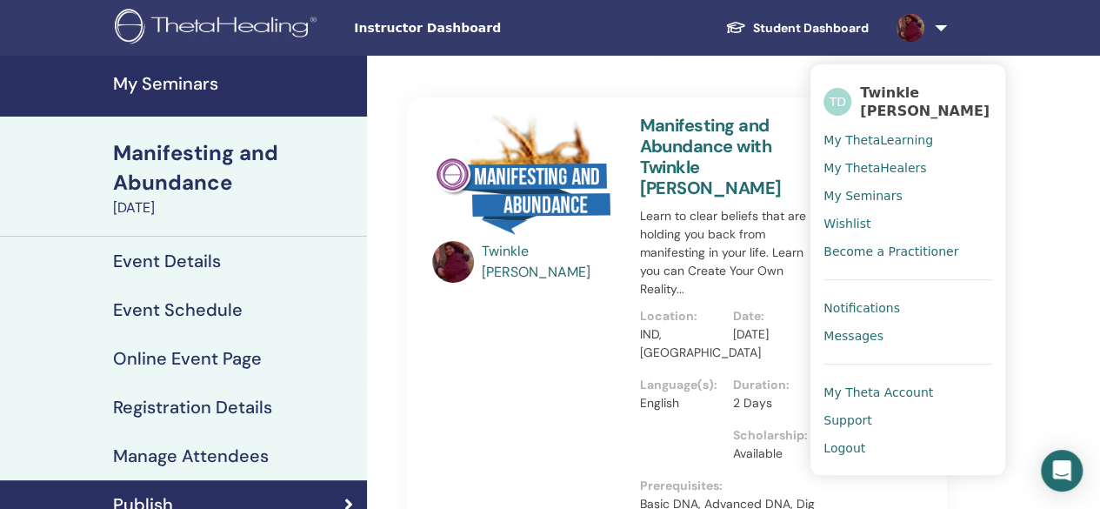
click at [873, 132] on span "My ThetaLearning" at bounding box center [878, 140] width 110 height 16
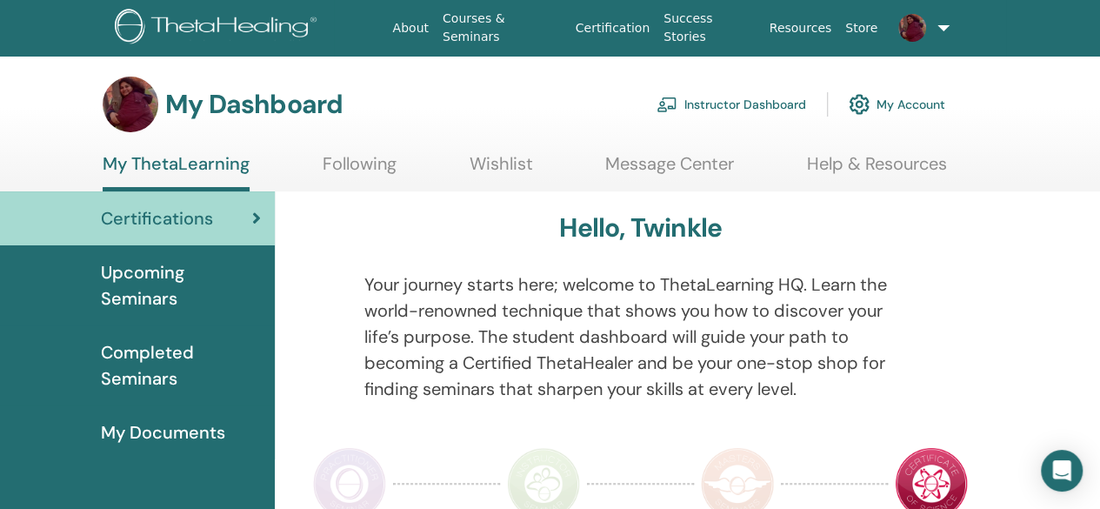
click at [583, 354] on p "Your journey starts here; welcome to ThetaLearning HQ. Learn the world-renowned…" at bounding box center [640, 336] width 553 height 130
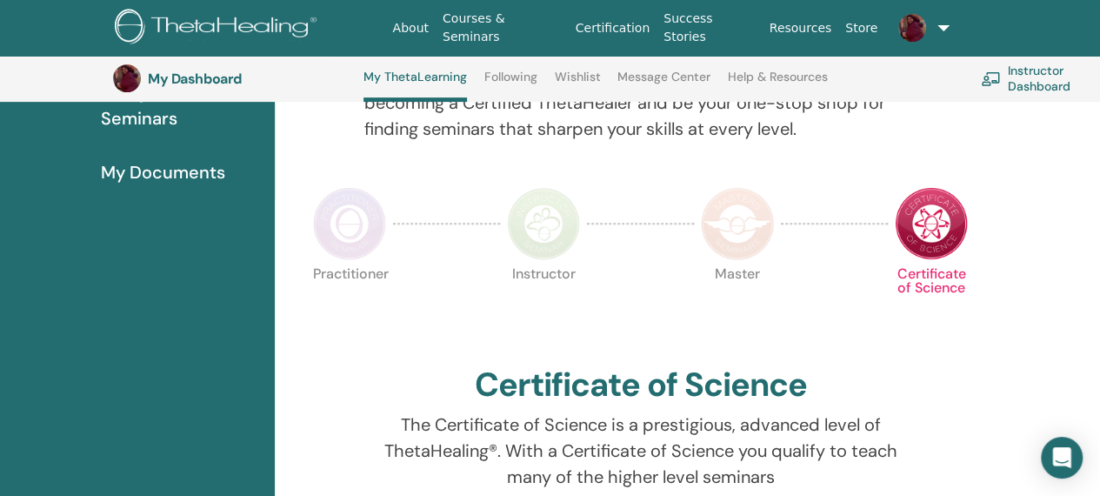
scroll to position [480, 0]
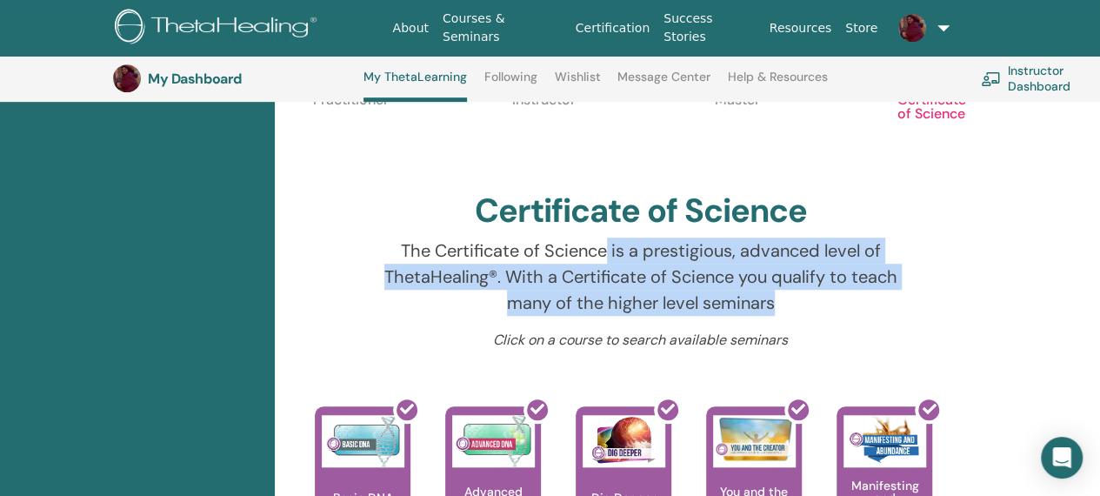
drag, startPoint x: 605, startPoint y: 256, endPoint x: 923, endPoint y: 293, distance: 320.4
click at [923, 293] on div "The Certificate of Science is a prestigious, advanced level of ThetaHealing®. W…" at bounding box center [640, 283] width 579 height 92
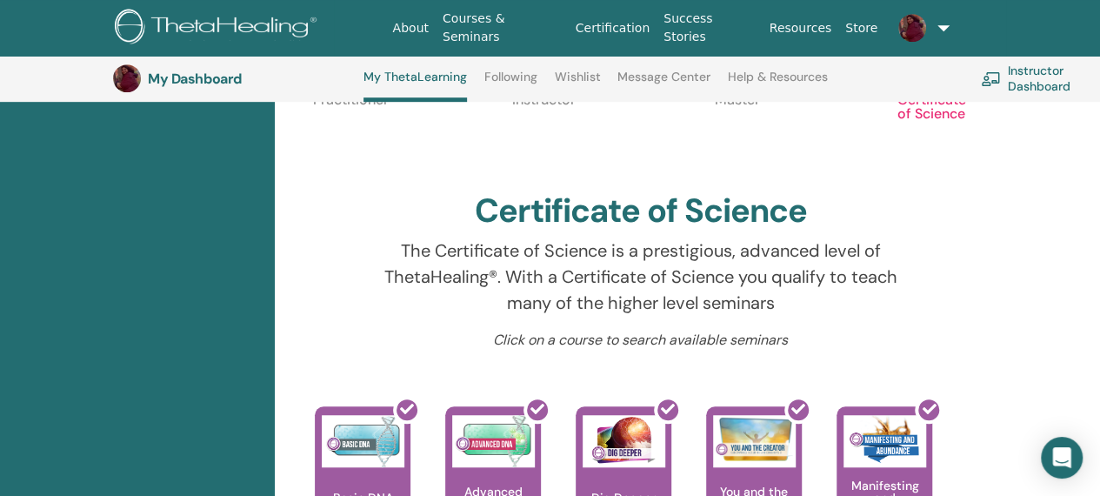
click at [598, 230] on h2 "Certificate of Science" at bounding box center [641, 211] width 332 height 40
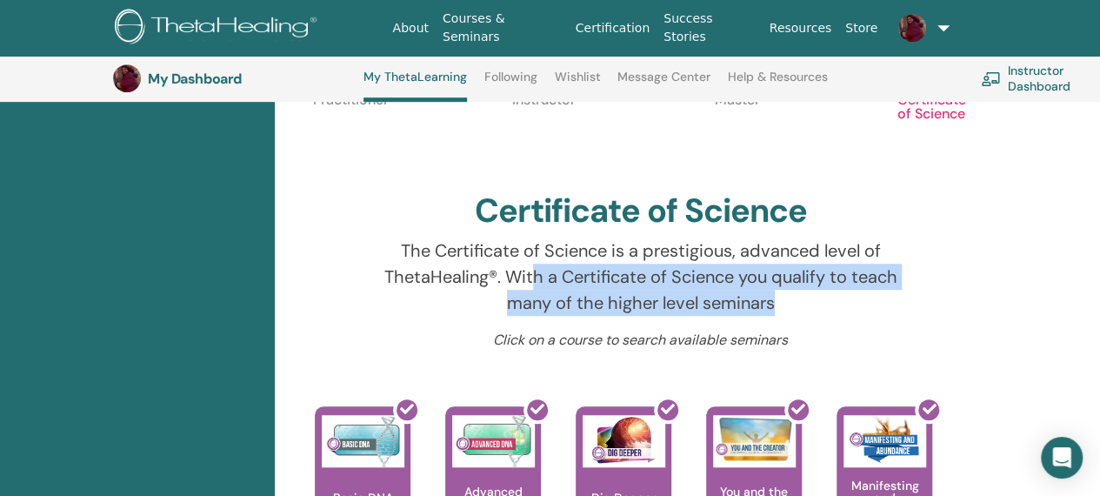
drag, startPoint x: 529, startPoint y: 263, endPoint x: 894, endPoint y: 291, distance: 366.2
click at [894, 291] on p "The Certificate of Science is a prestigious, advanced level of ThetaHealing®. W…" at bounding box center [640, 276] width 553 height 78
click at [756, 290] on p "The Certificate of Science is a prestigious, advanced level of ThetaHealing®. W…" at bounding box center [640, 276] width 553 height 78
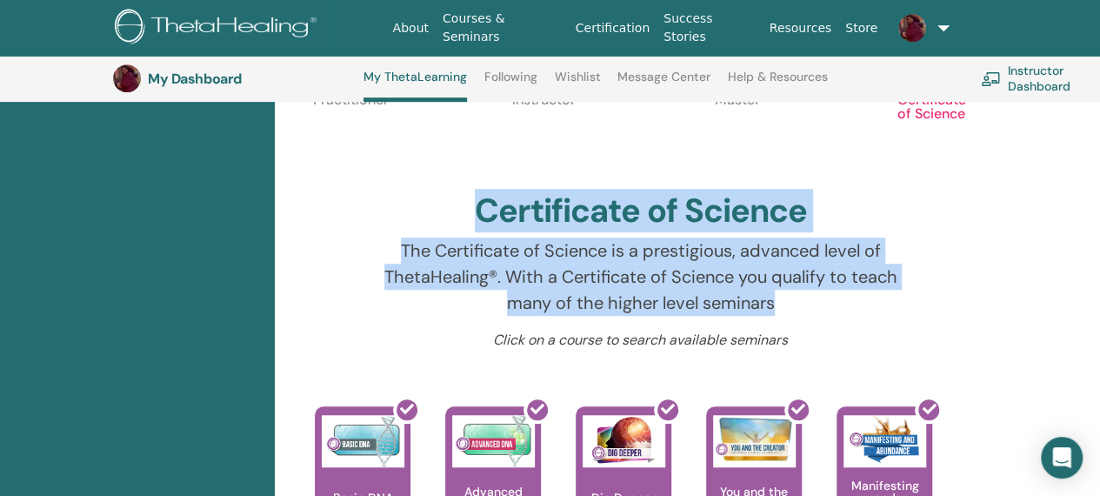
drag, startPoint x: 831, startPoint y: 306, endPoint x: 427, endPoint y: 210, distance: 415.5
click at [427, 210] on div "Hello, Twinkle Your journey starts here; welcome to ThetaLearning HQ. Learn the…" at bounding box center [640, 404] width 710 height 1295
click at [645, 253] on p "The Certificate of Science is a prestigious, advanced level of ThetaHealing®. W…" at bounding box center [640, 276] width 553 height 78
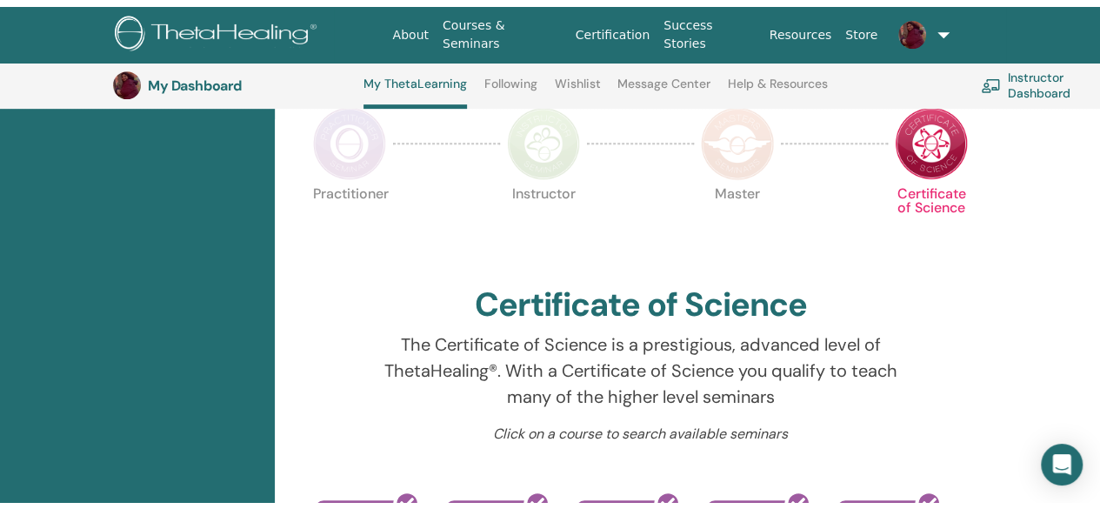
scroll to position [0, 0]
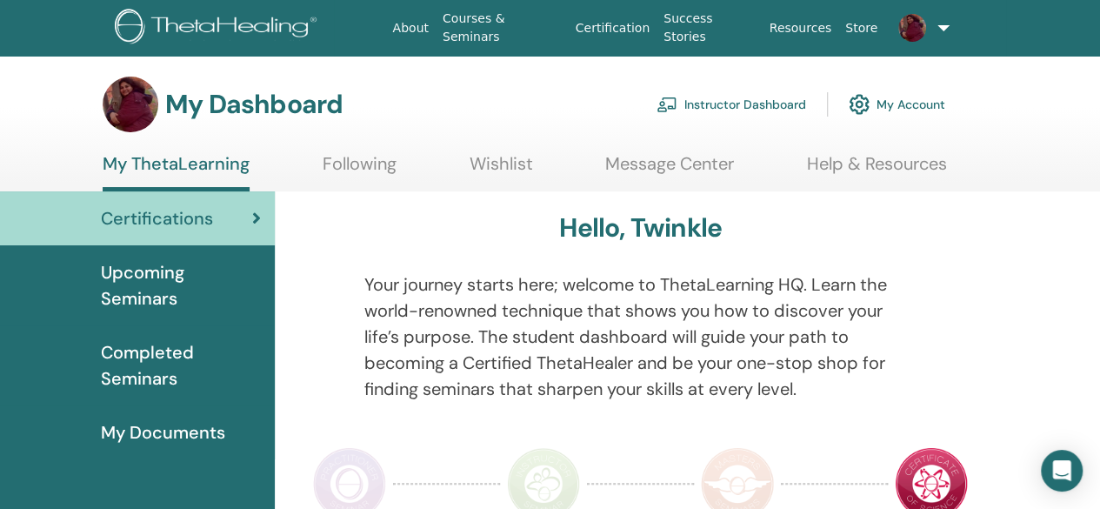
click at [916, 13] on link at bounding box center [919, 28] width 70 height 56
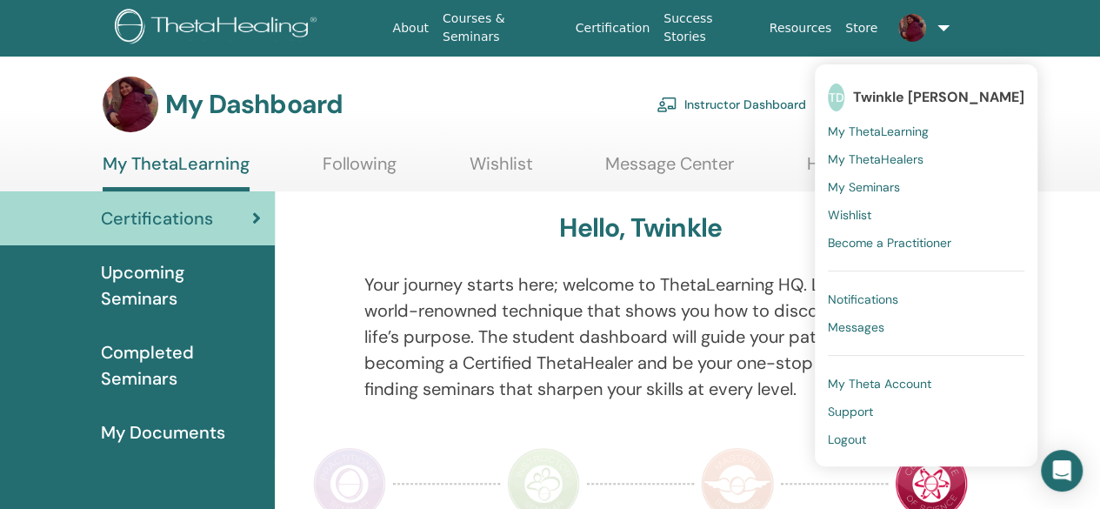
click at [854, 434] on span "Logout" at bounding box center [847, 439] width 38 height 16
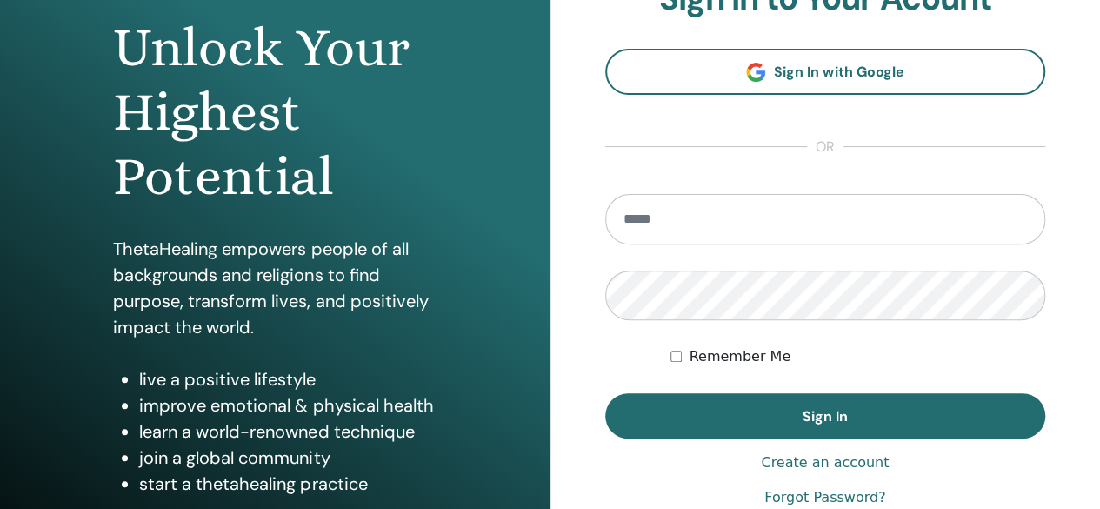
scroll to position [261, 0]
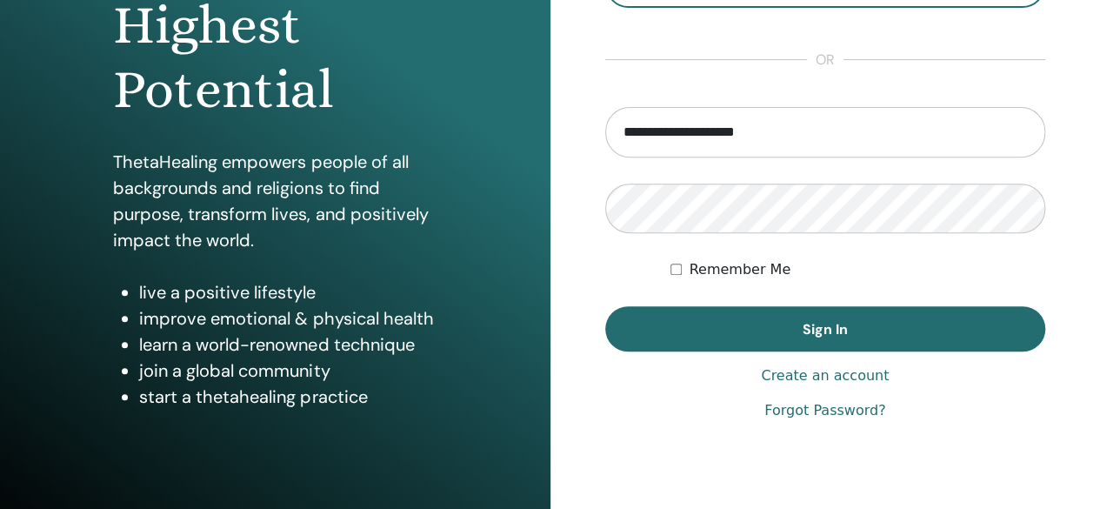
click at [832, 130] on input "**********" at bounding box center [825, 132] width 441 height 50
type input "**********"
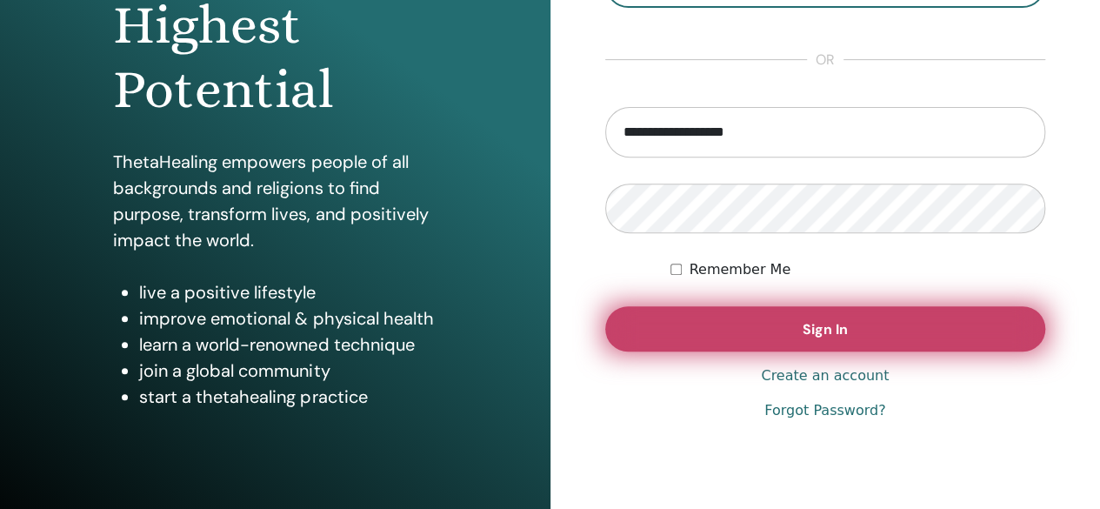
click at [814, 335] on span "Sign In" at bounding box center [825, 329] width 45 height 18
type input "**********"
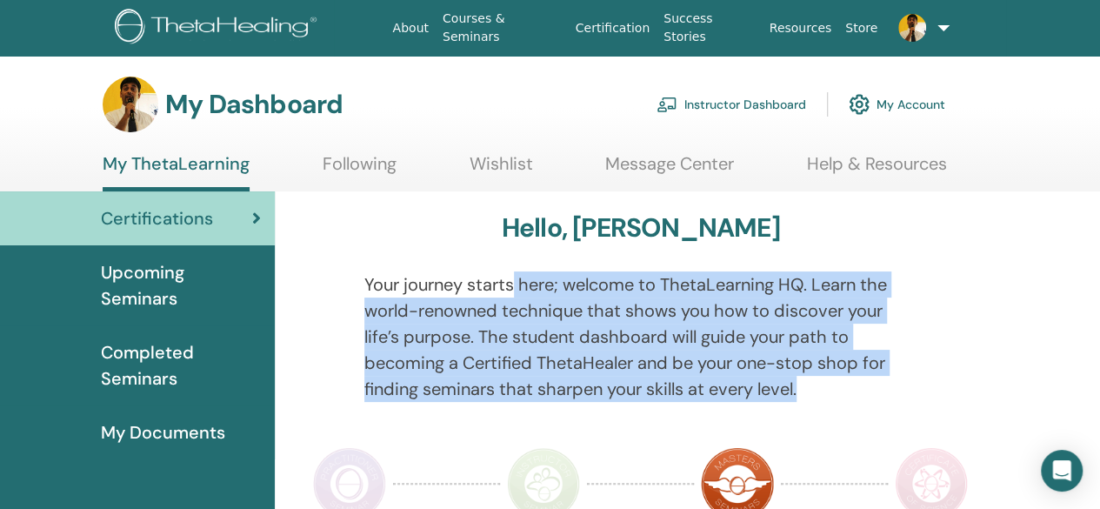
drag, startPoint x: 513, startPoint y: 277, endPoint x: 952, endPoint y: 383, distance: 451.5
click at [952, 383] on div "Your journey starts here; welcome to ThetaLearning HQ. Learn the world-renowned…" at bounding box center [640, 346] width 695 height 151
click at [817, 349] on p "Your journey starts here; welcome to ThetaLearning HQ. Learn the world-renowned…" at bounding box center [640, 336] width 553 height 130
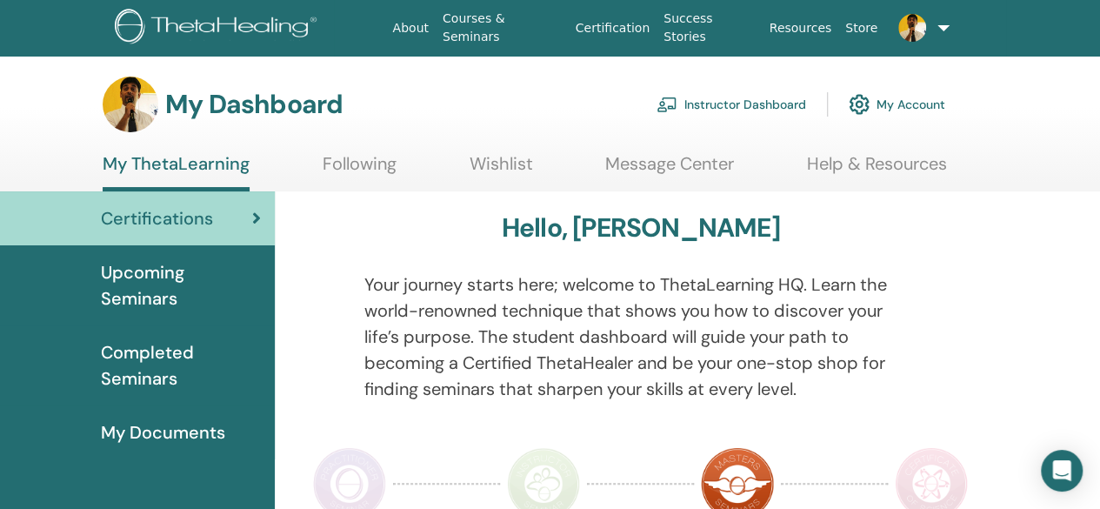
click at [936, 349] on div at bounding box center [958, 346] width 58 height 151
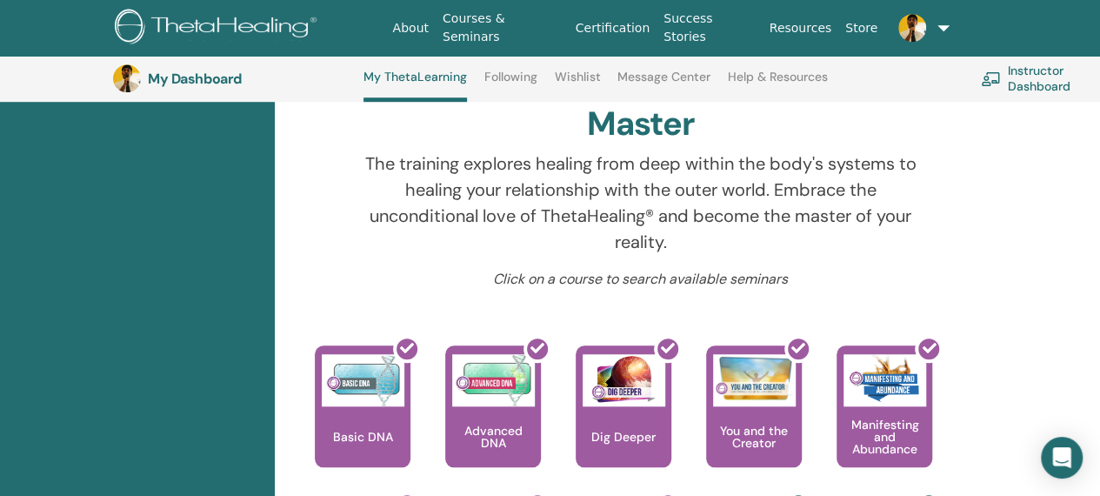
scroll to position [480, 0]
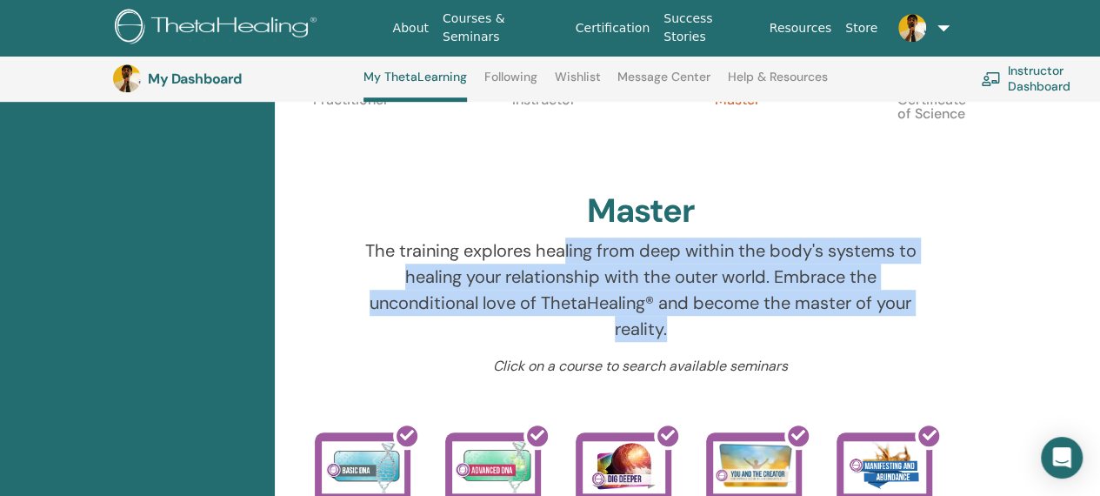
drag, startPoint x: 577, startPoint y: 243, endPoint x: 929, endPoint y: 343, distance: 366.3
click at [929, 343] on div "The training explores healing from deep within the body's systems to healing yo…" at bounding box center [640, 296] width 695 height 118
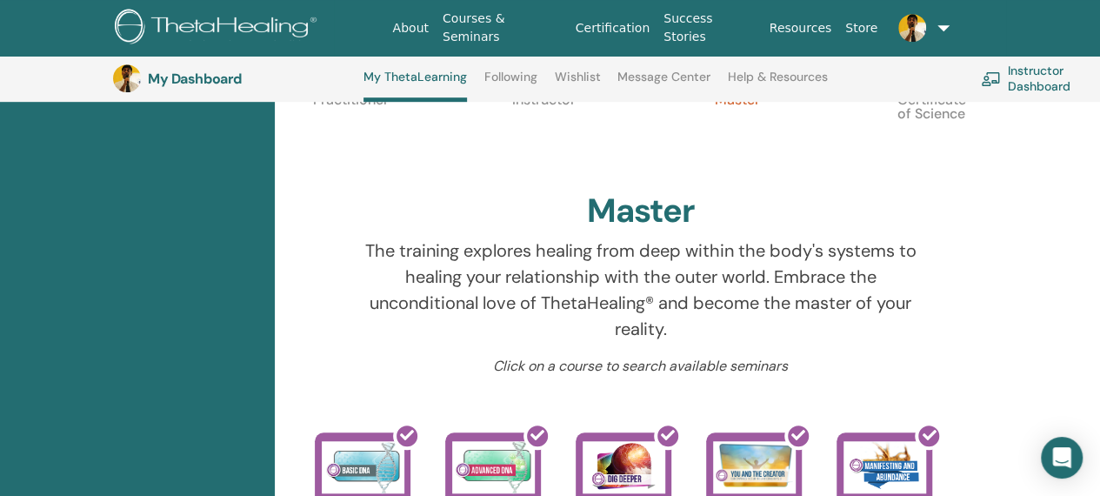
click at [716, 231] on div "Master" at bounding box center [640, 214] width 669 height 47
click at [911, 292] on p "The training explores healing from deep within the body's systems to healing yo…" at bounding box center [640, 289] width 553 height 104
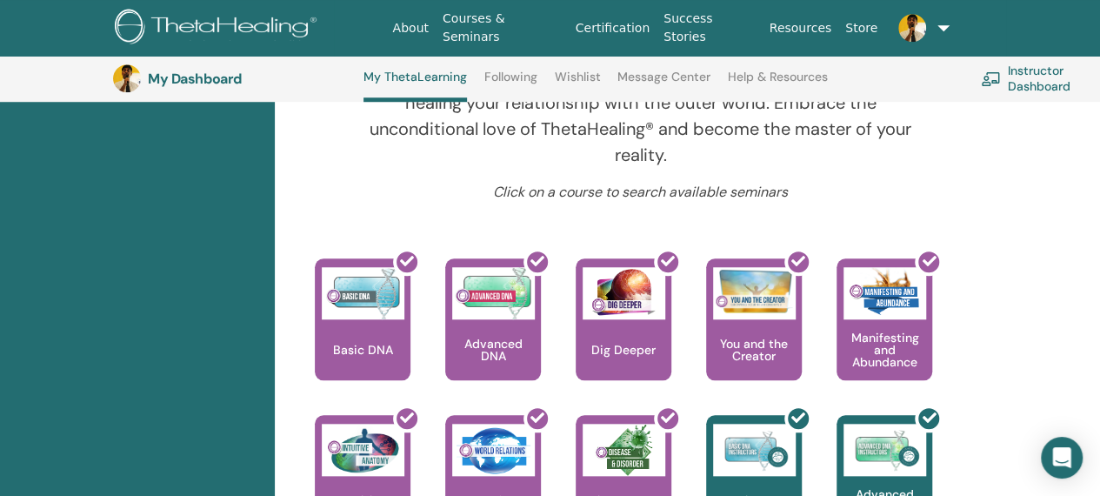
click at [987, 204] on div at bounding box center [958, 199] width 58 height 35
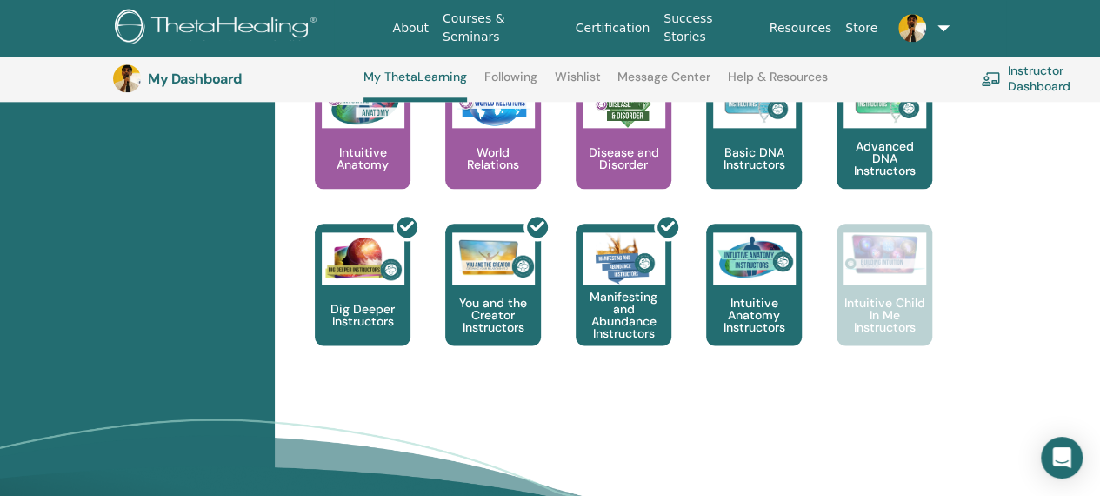
click at [951, 301] on div "This is where your ThetaHealing journey begins. This is the first seminar to ta…" at bounding box center [627, 145] width 695 height 470
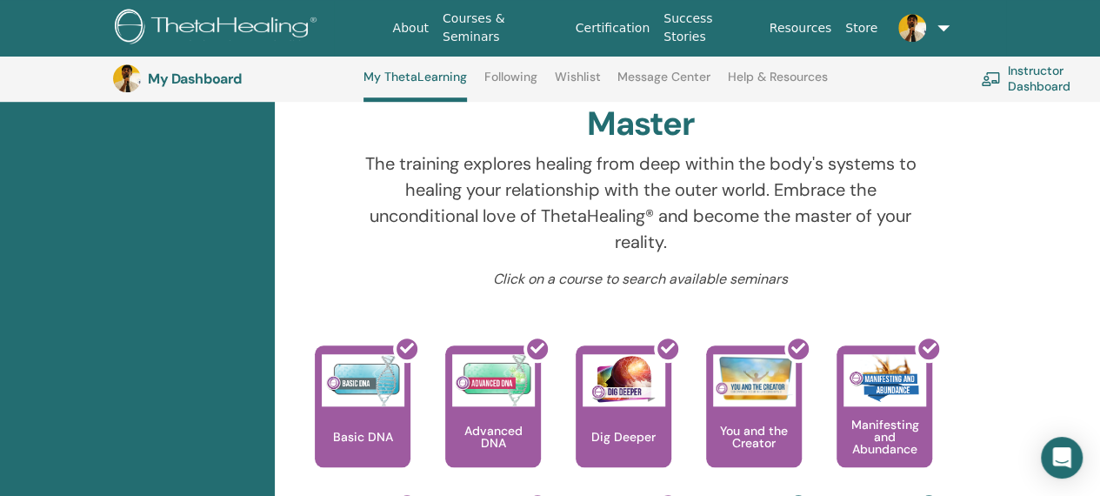
scroll to position [306, 0]
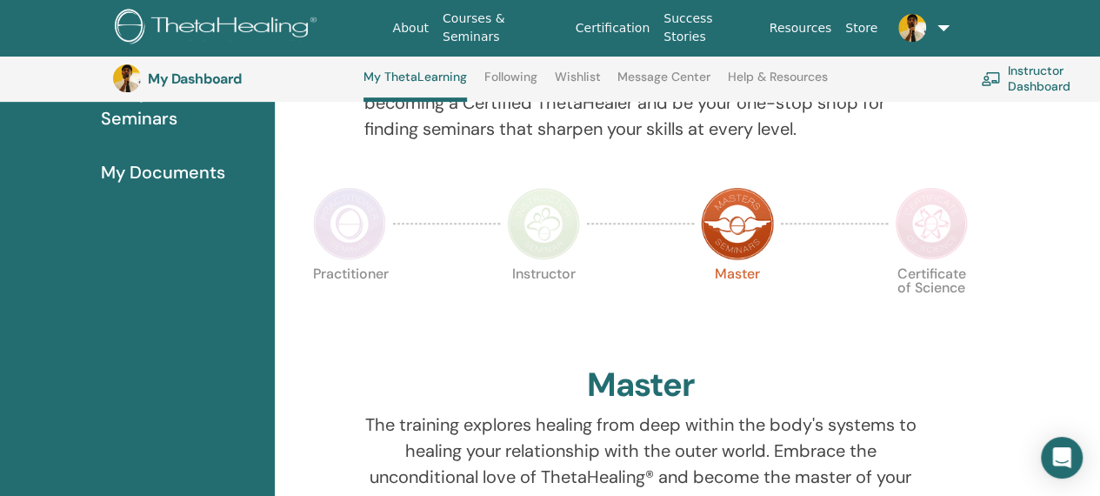
click at [936, 220] on img at bounding box center [931, 223] width 73 height 73
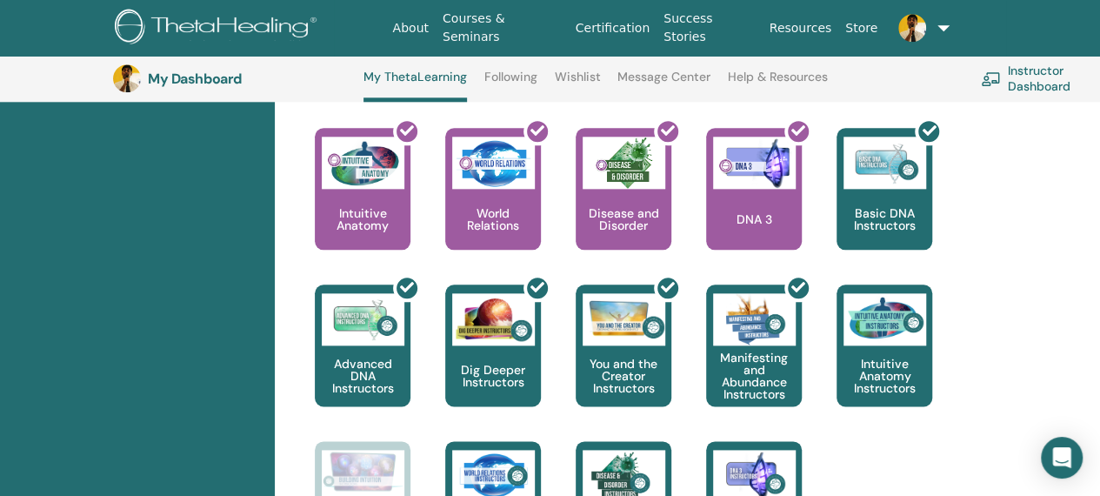
scroll to position [1002, 0]
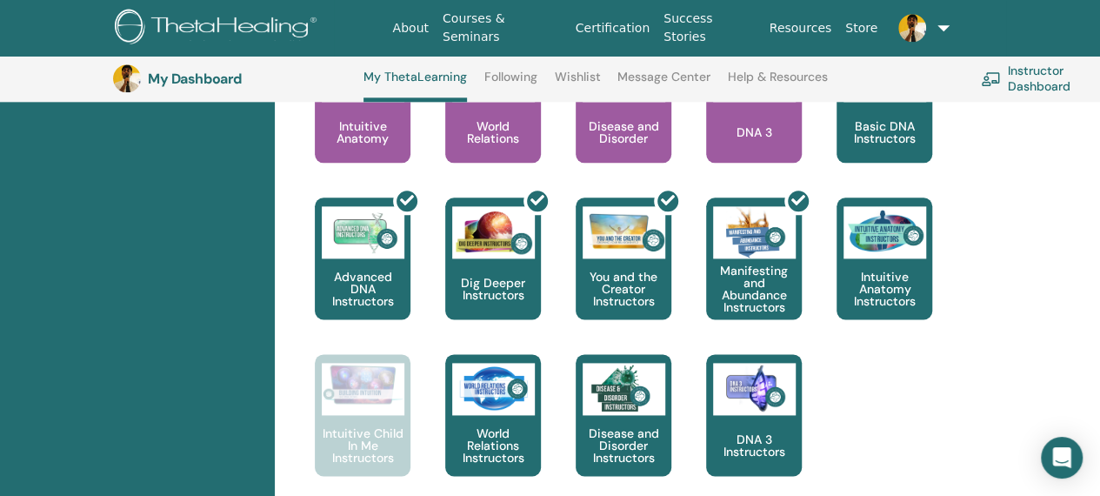
click at [965, 251] on div "This is where your ThetaHealing journey begins. This is the first seminar to ta…" at bounding box center [627, 197] width 695 height 626
click at [876, 405] on div "This is where your ThetaHealing journey begins. This is the first seminar to ta…" at bounding box center [627, 197] width 695 height 626
click at [881, 404] on div "This is where your ThetaHealing journey begins. This is the first seminar to ta…" at bounding box center [627, 197] width 695 height 626
